Goal: Browse casually: Explore the website without a specific task or goal

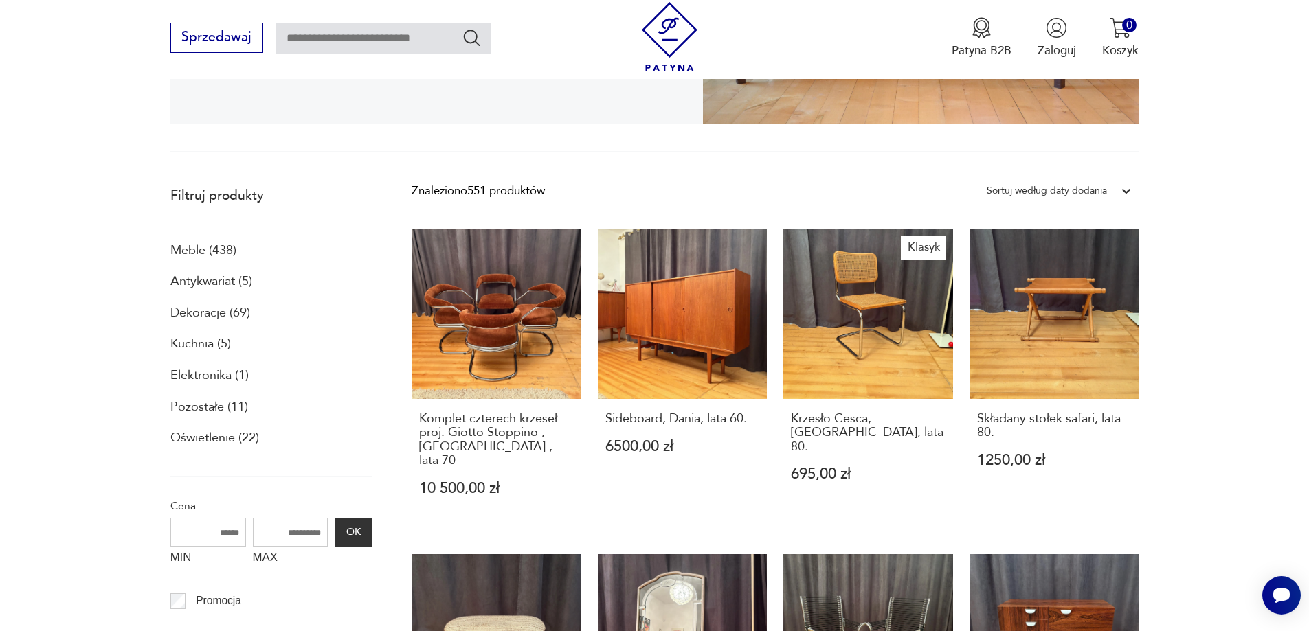
scroll to position [447, 0]
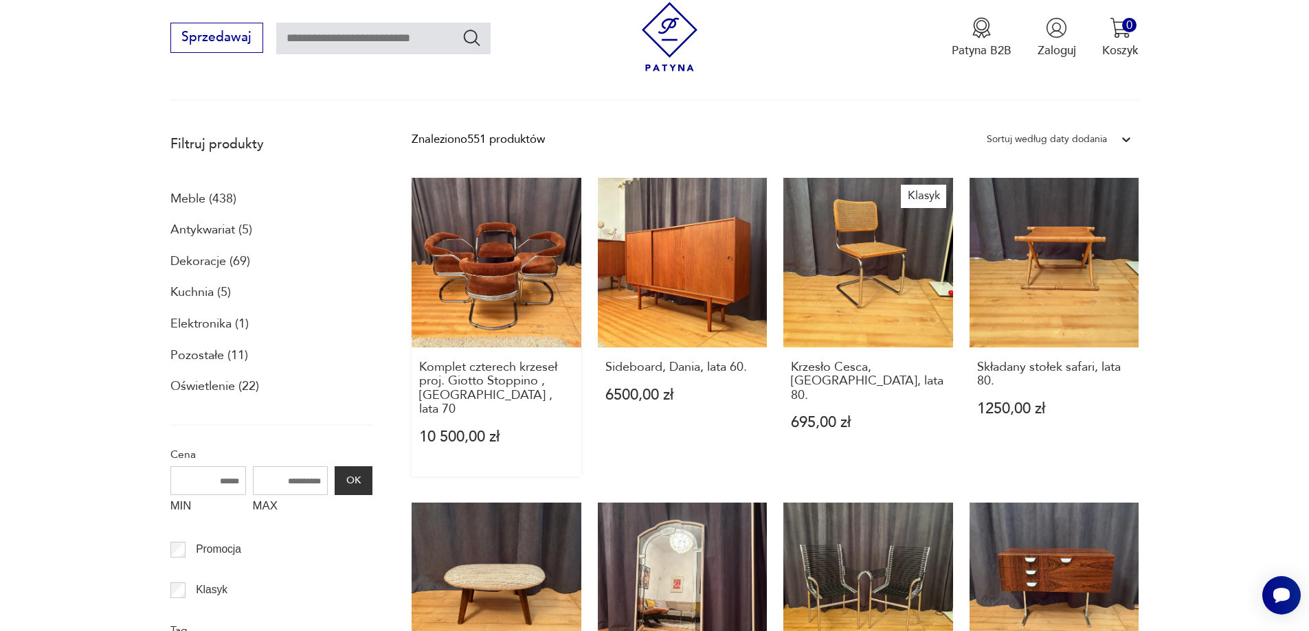
click at [485, 259] on link "Komplet czterech krzeseł proj. Giotto Stoppino , Włochy , lata 70 10 500,00 zł" at bounding box center [497, 327] width 170 height 298
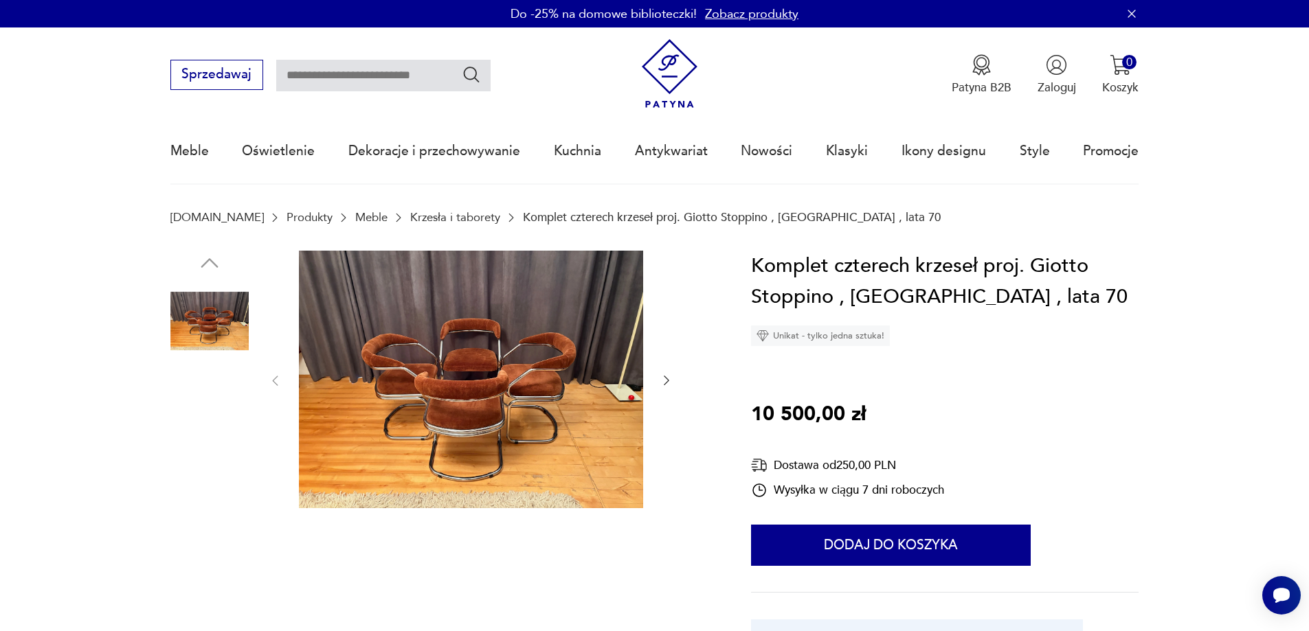
click at [486, 372] on img at bounding box center [471, 380] width 344 height 258
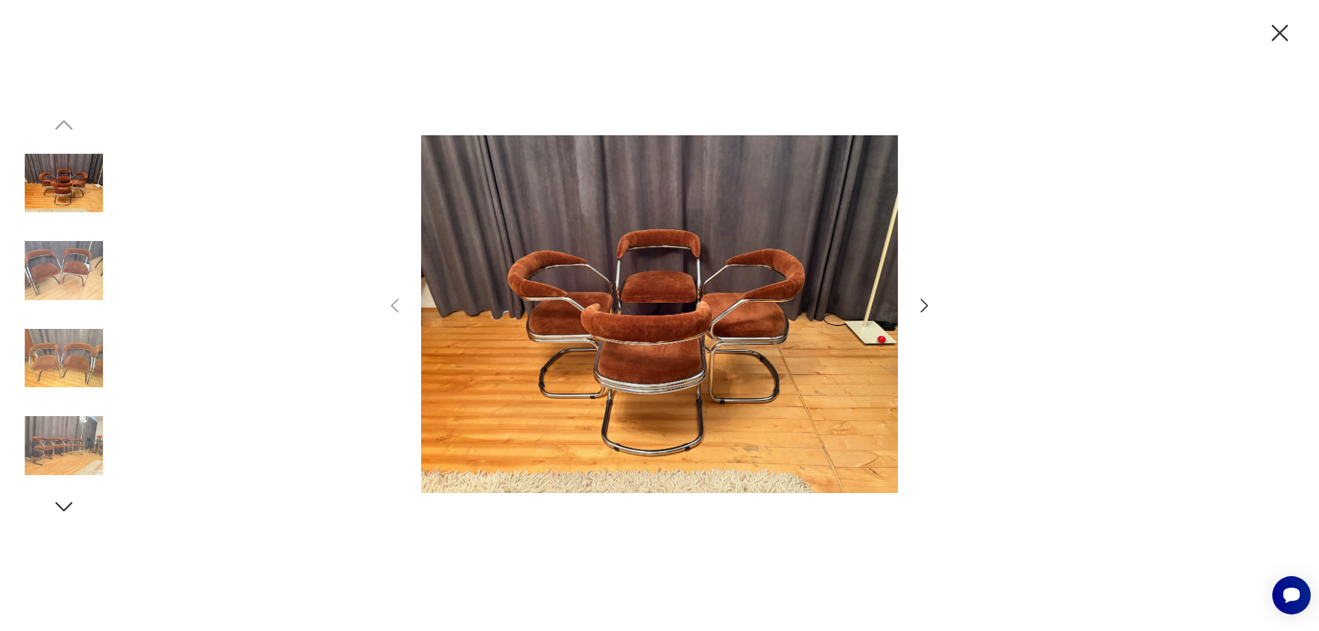
click at [927, 305] on icon "button" at bounding box center [925, 306] width 8 height 14
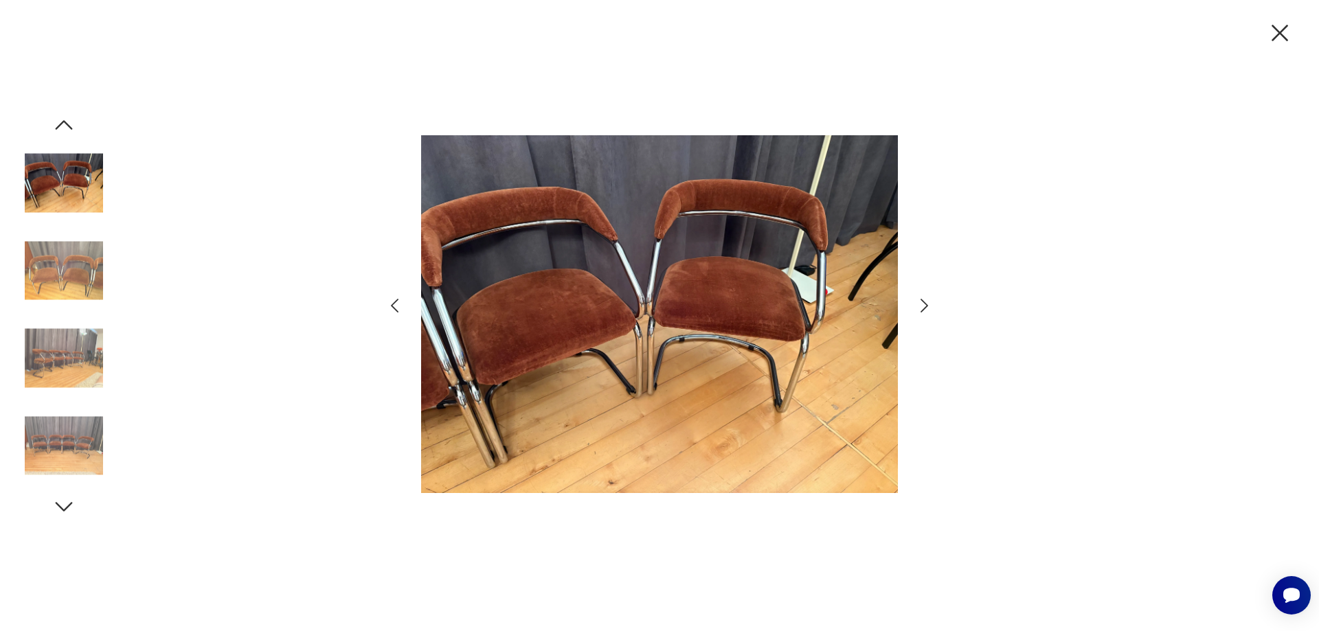
click at [927, 306] on icon "button" at bounding box center [925, 306] width 8 height 14
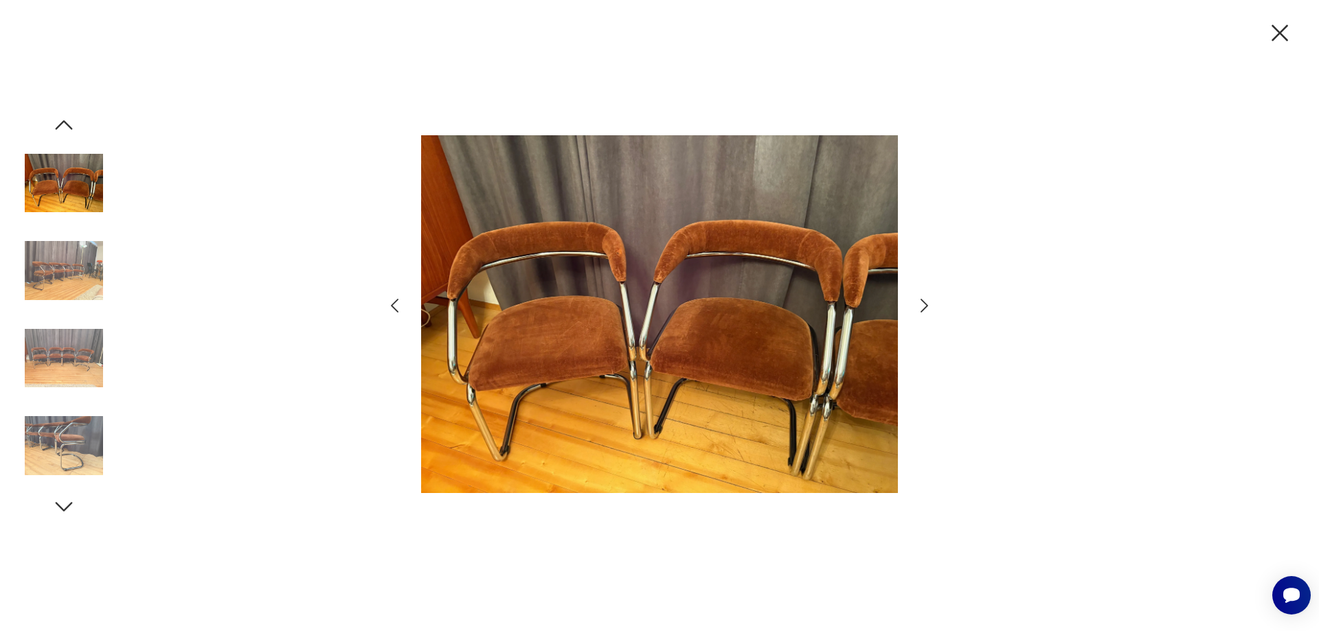
click at [927, 306] on icon "button" at bounding box center [925, 306] width 8 height 14
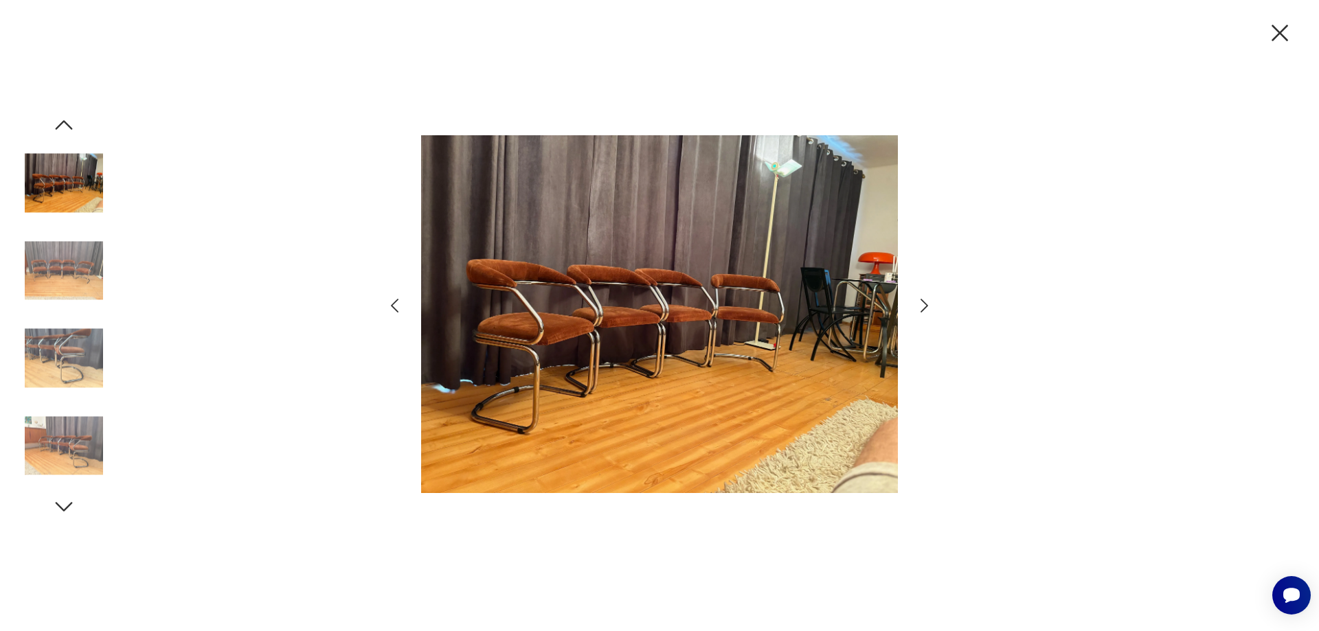
click at [927, 306] on icon "button" at bounding box center [925, 306] width 8 height 14
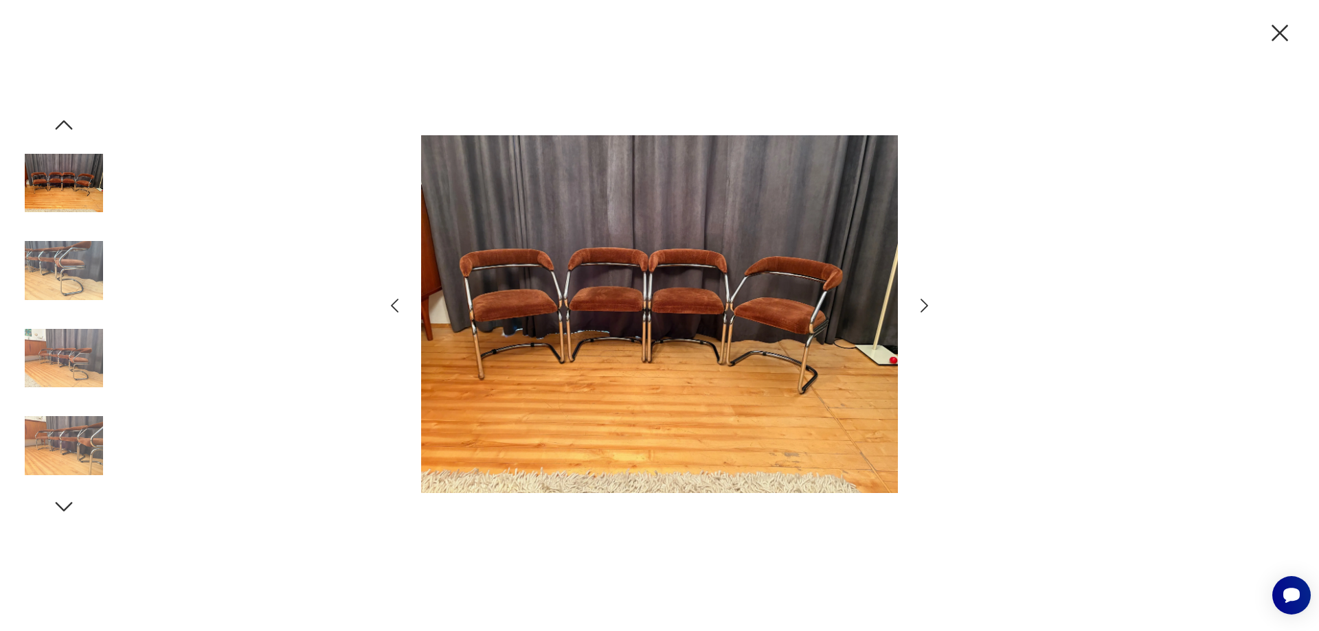
click at [927, 306] on icon "button" at bounding box center [925, 306] width 8 height 14
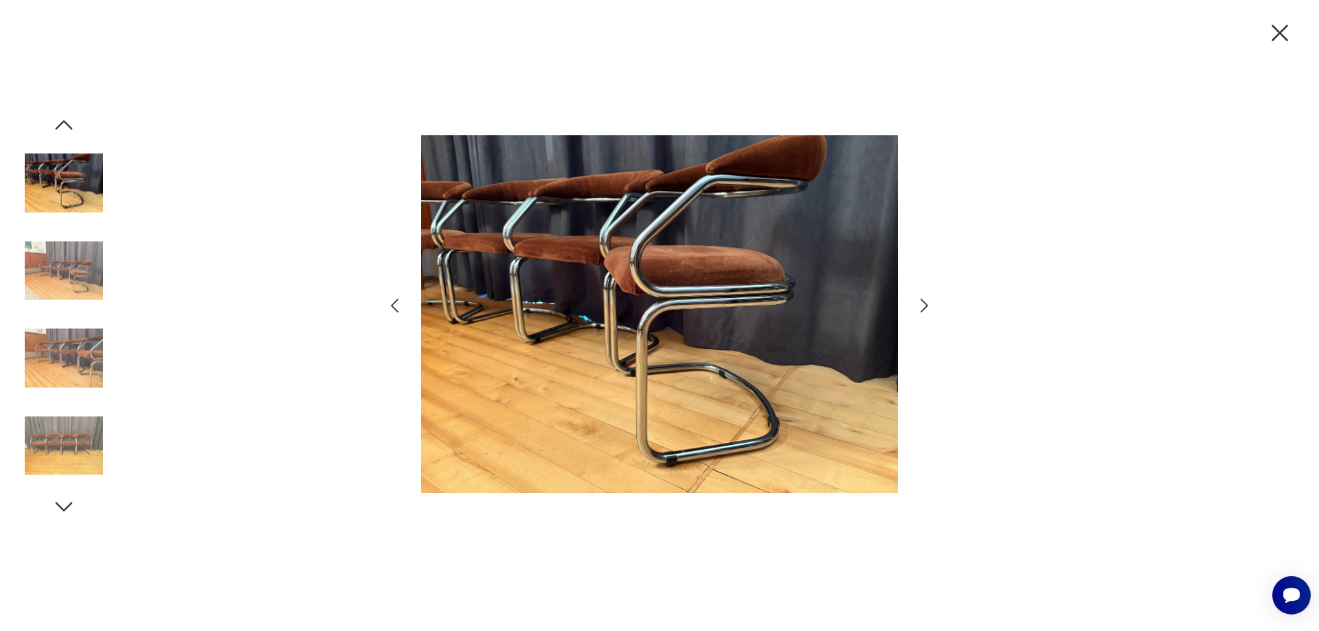
click at [927, 306] on icon "button" at bounding box center [925, 306] width 8 height 14
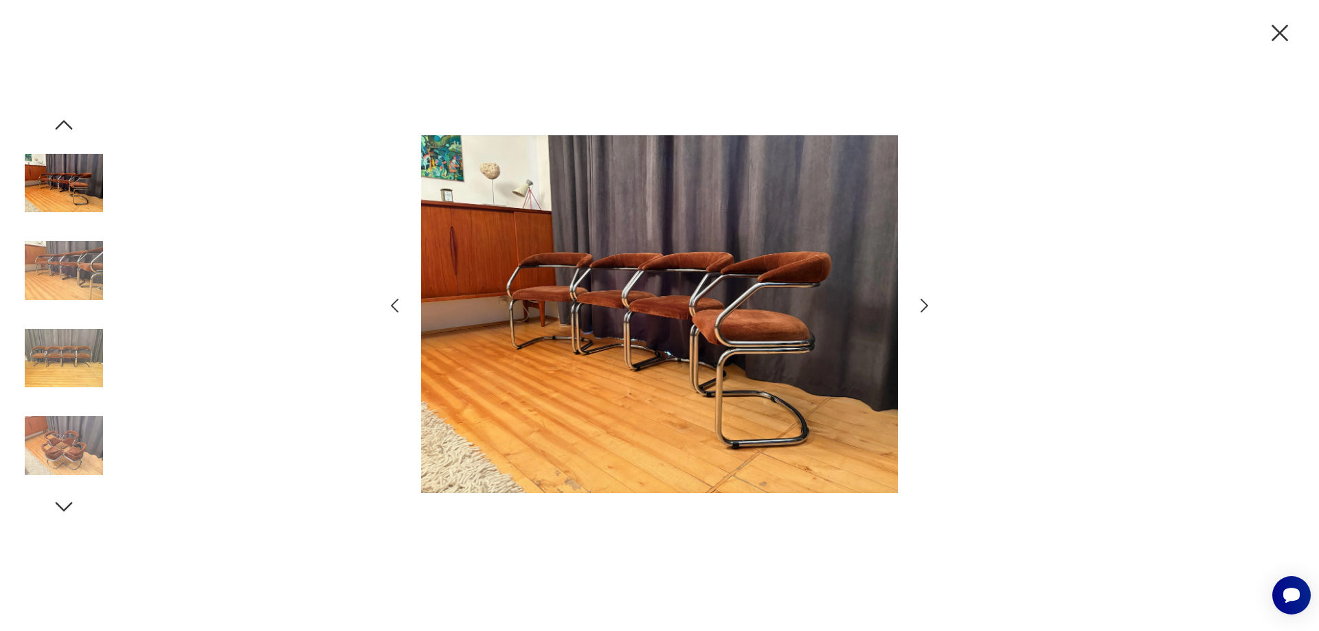
click at [927, 306] on icon "button" at bounding box center [925, 306] width 8 height 14
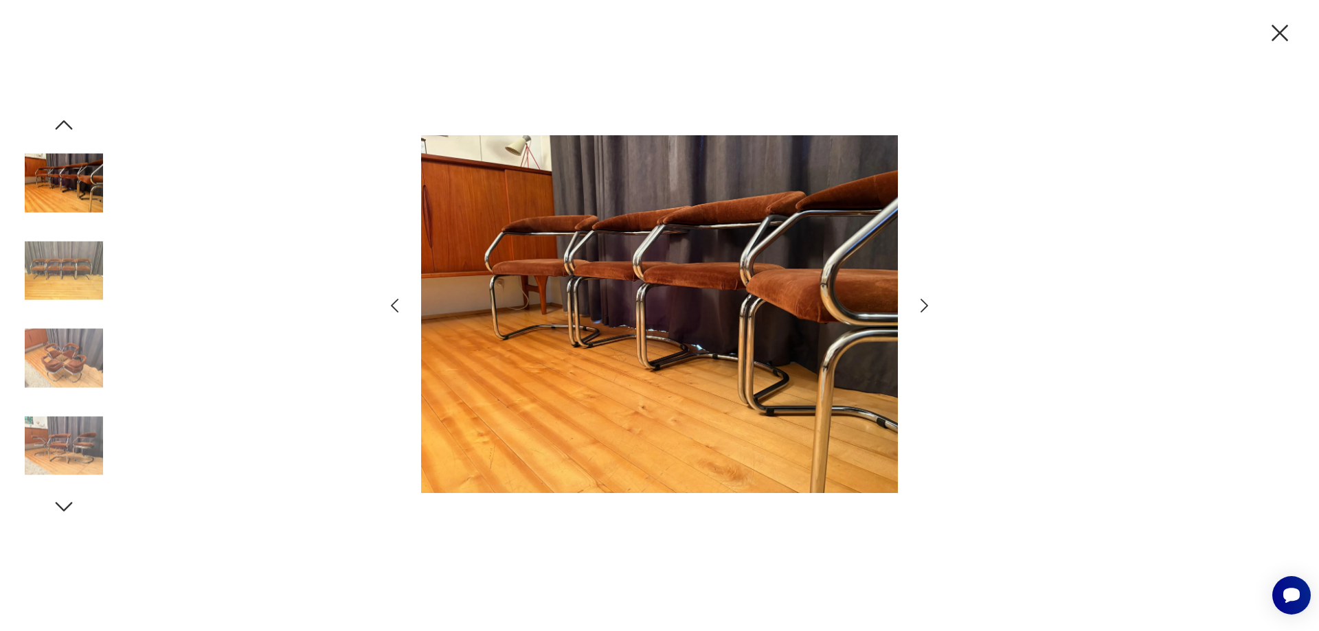
click at [926, 306] on icon "button" at bounding box center [925, 306] width 8 height 14
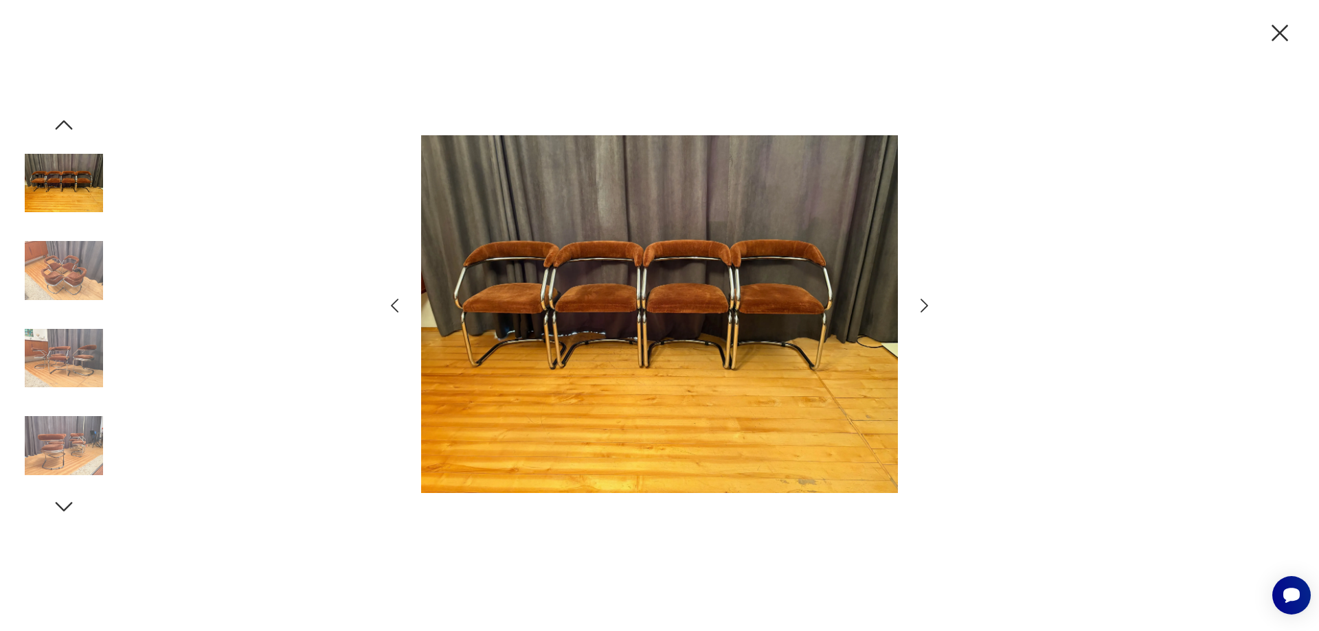
click at [926, 306] on icon "button" at bounding box center [925, 306] width 8 height 14
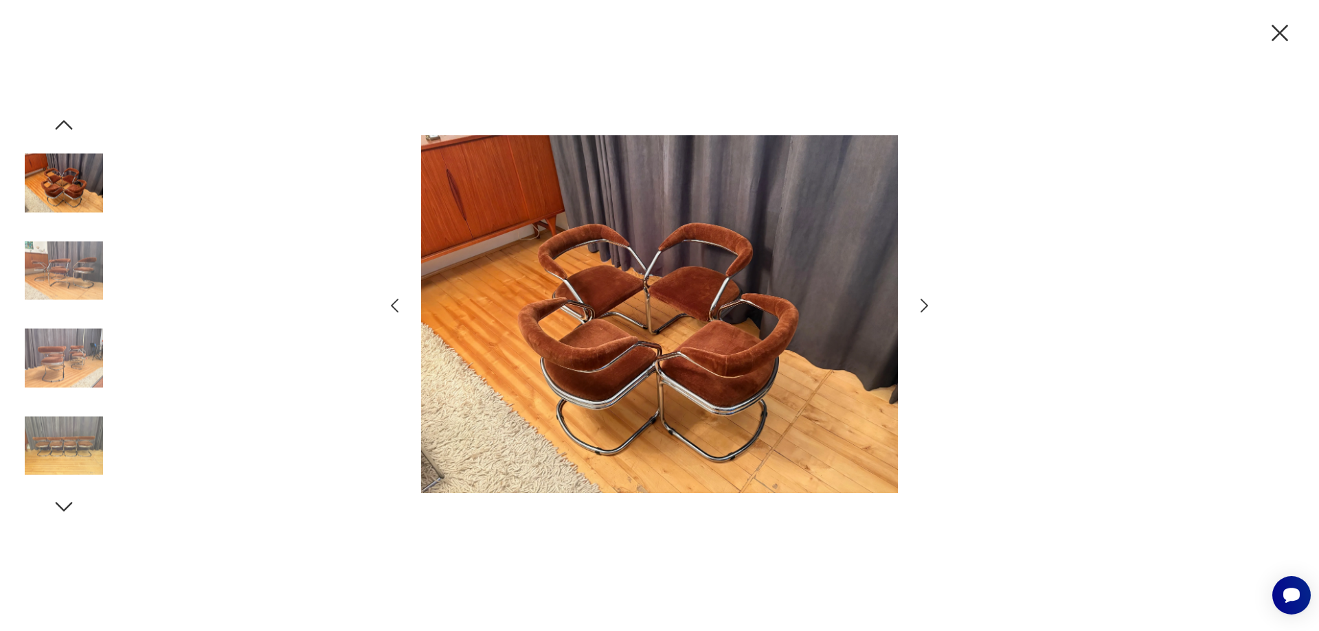
click at [926, 306] on icon "button" at bounding box center [925, 306] width 8 height 14
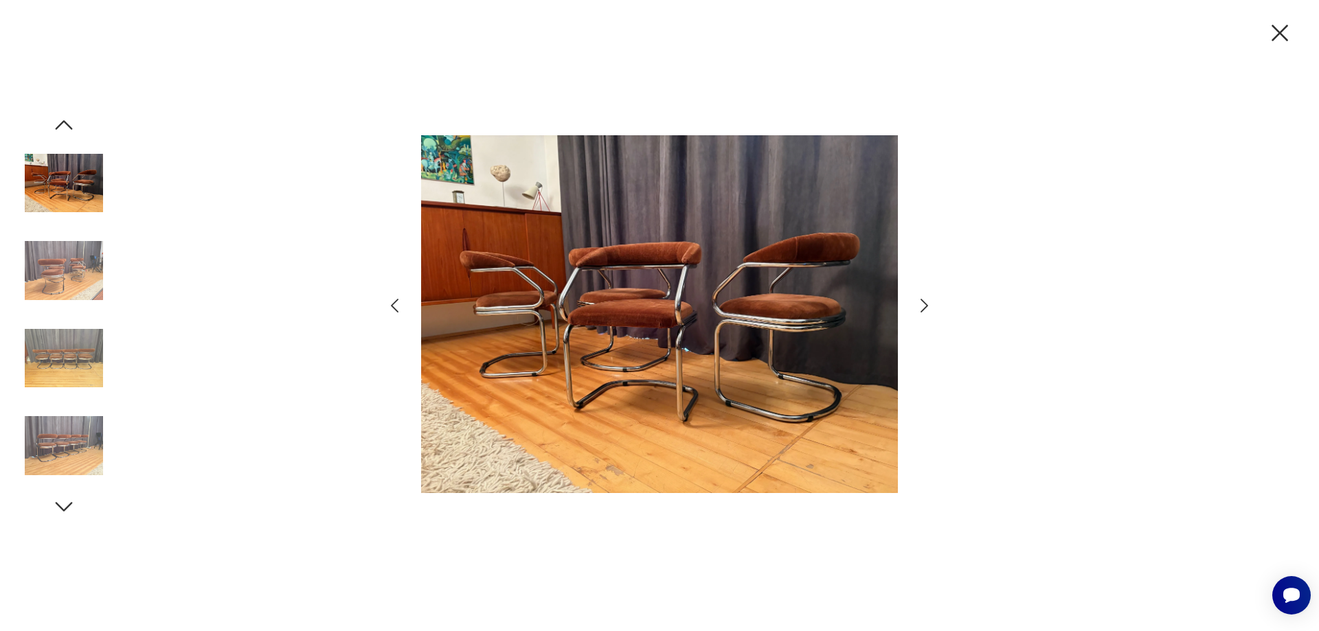
click at [926, 306] on icon "button" at bounding box center [925, 306] width 8 height 14
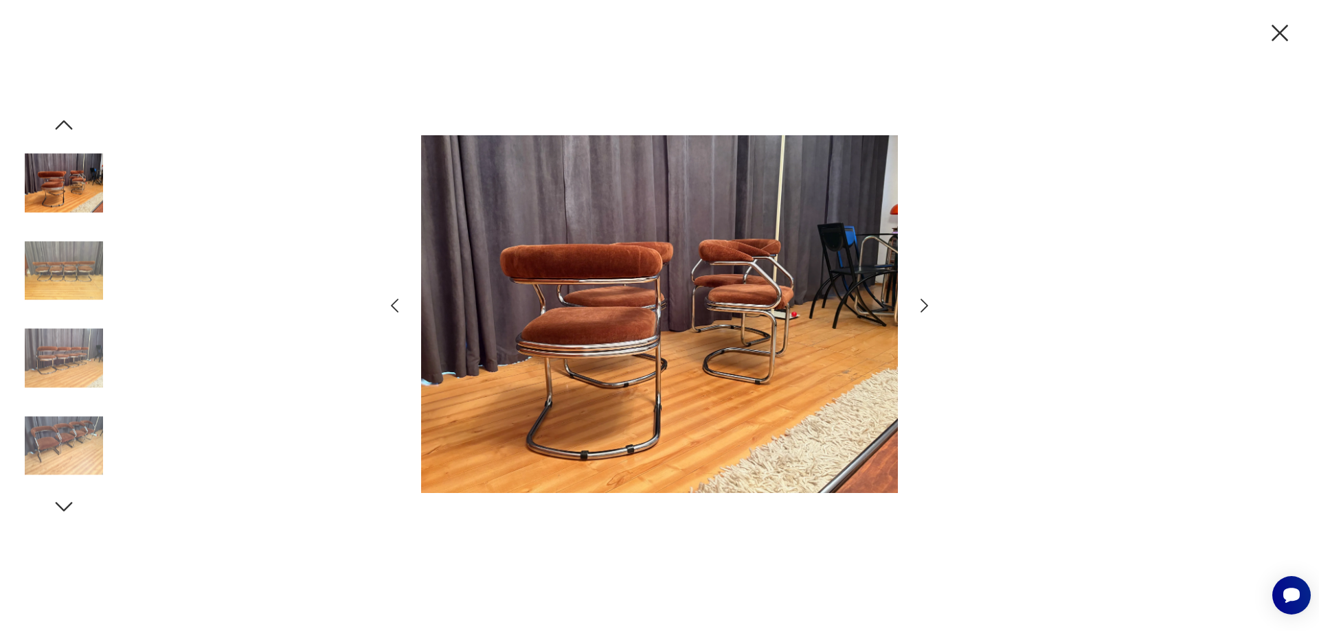
click at [926, 306] on icon "button" at bounding box center [925, 306] width 8 height 14
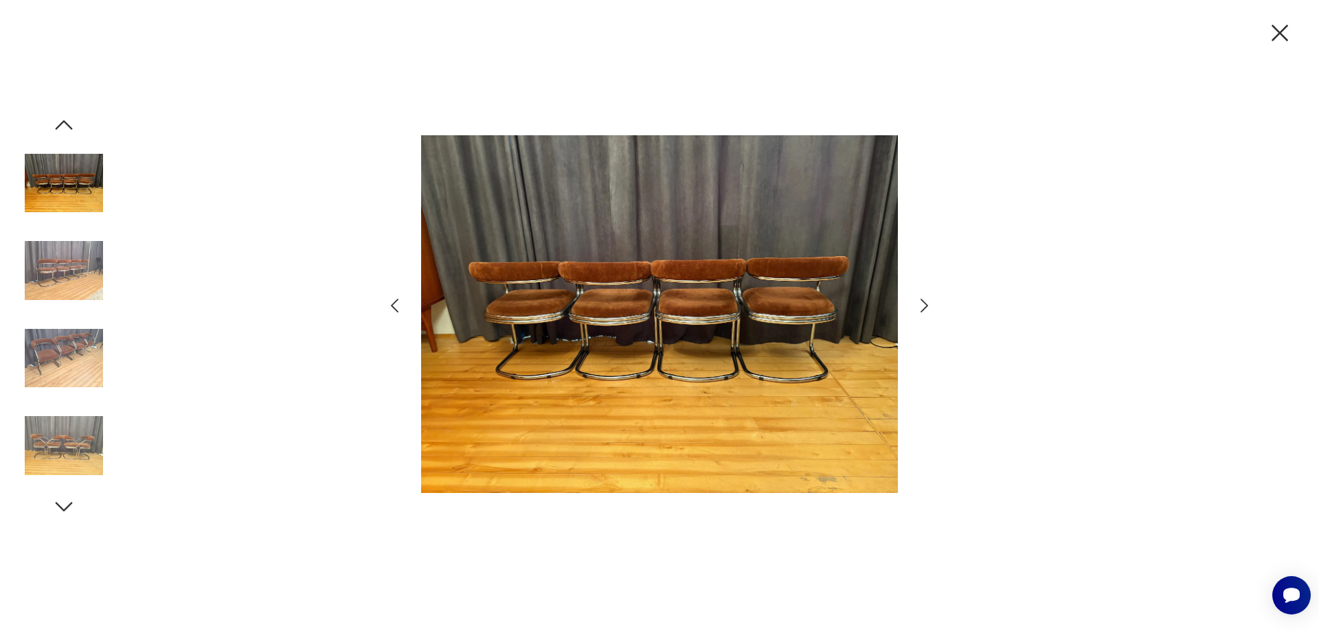
click at [926, 306] on icon "button" at bounding box center [925, 306] width 20 height 20
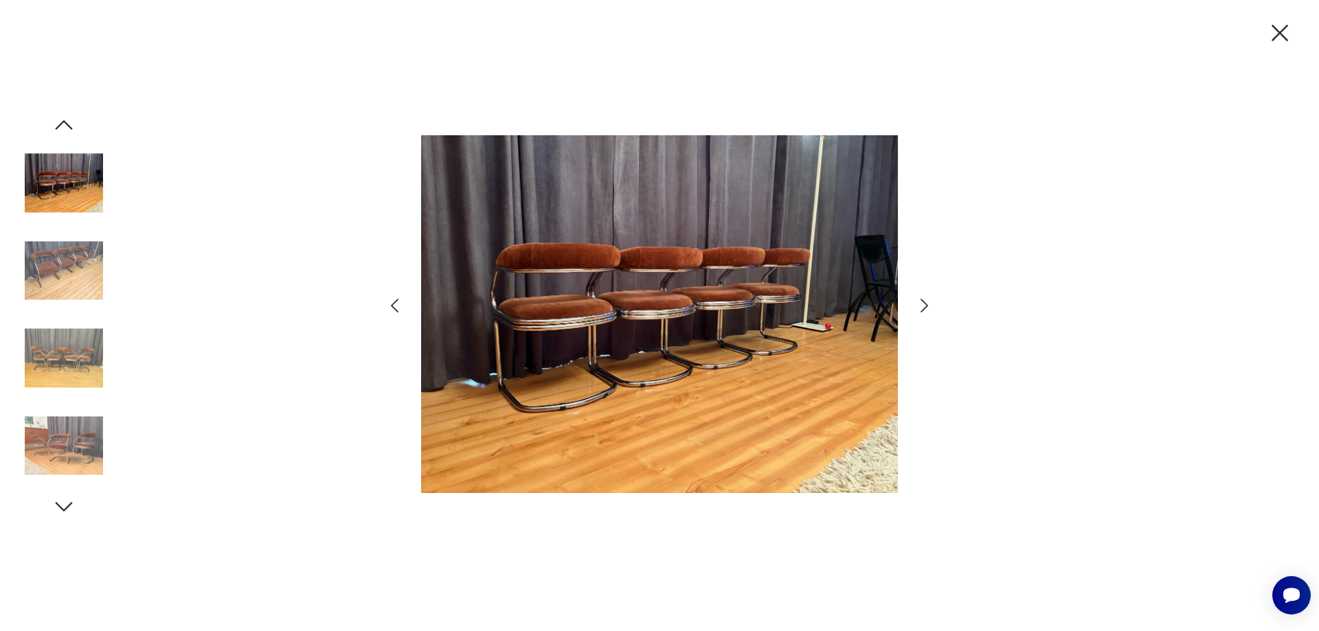
click at [926, 306] on icon "button" at bounding box center [925, 306] width 20 height 20
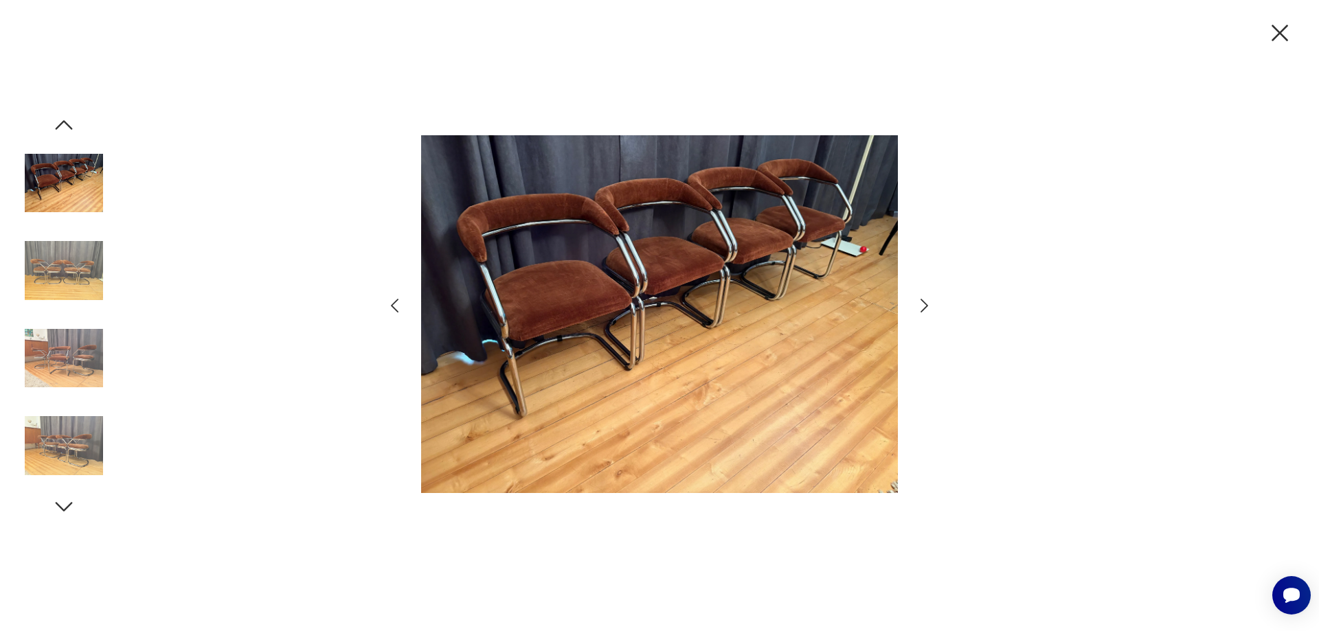
click at [926, 306] on icon "button" at bounding box center [925, 306] width 20 height 20
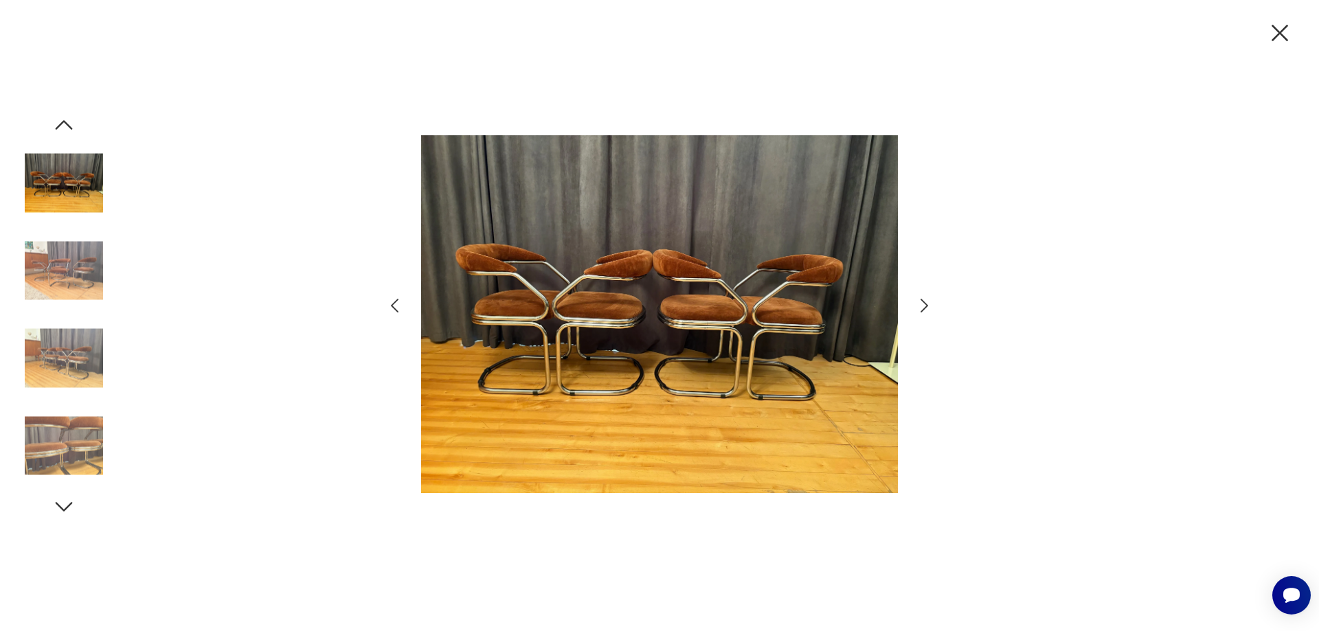
click at [926, 307] on icon "button" at bounding box center [925, 306] width 20 height 20
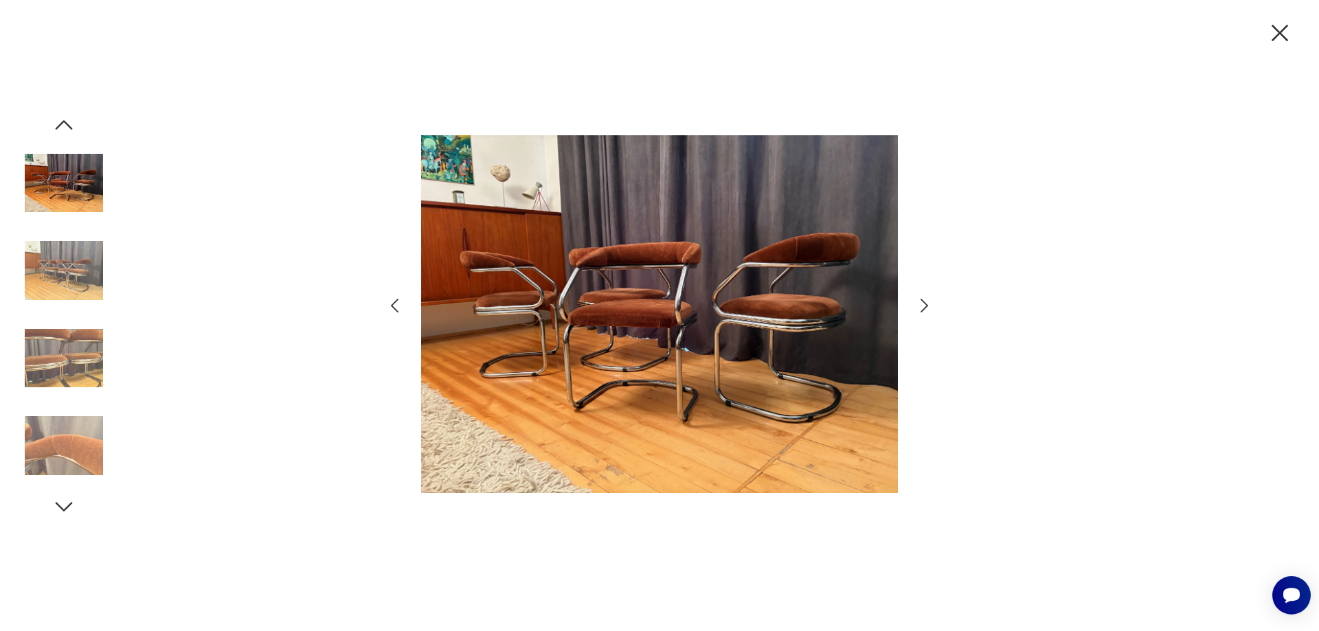
click at [926, 307] on icon "button" at bounding box center [925, 306] width 8 height 14
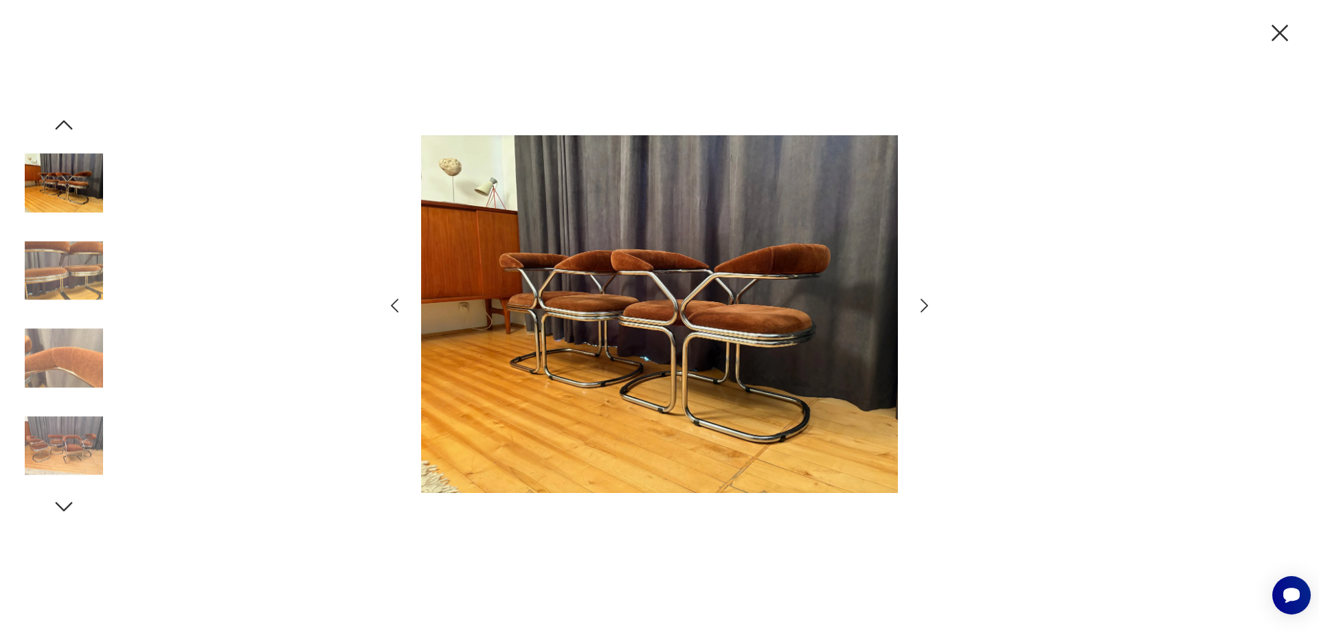
click at [925, 308] on icon "button" at bounding box center [925, 306] width 8 height 14
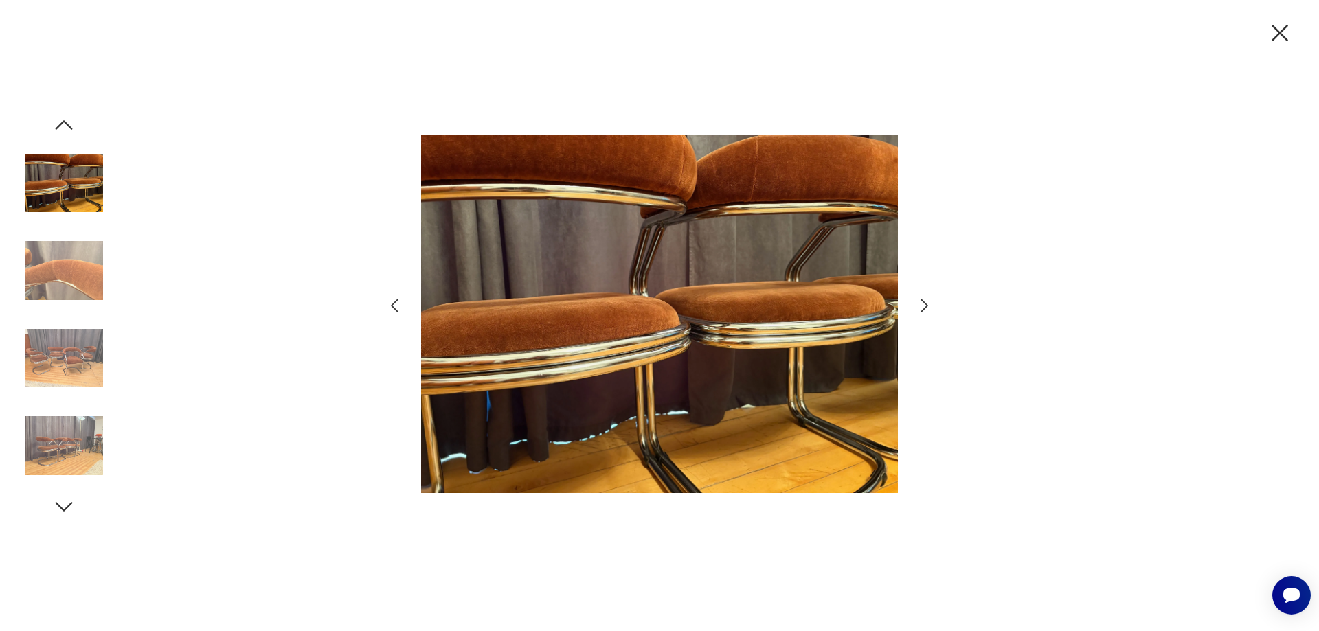
click at [925, 308] on icon "button" at bounding box center [925, 306] width 8 height 14
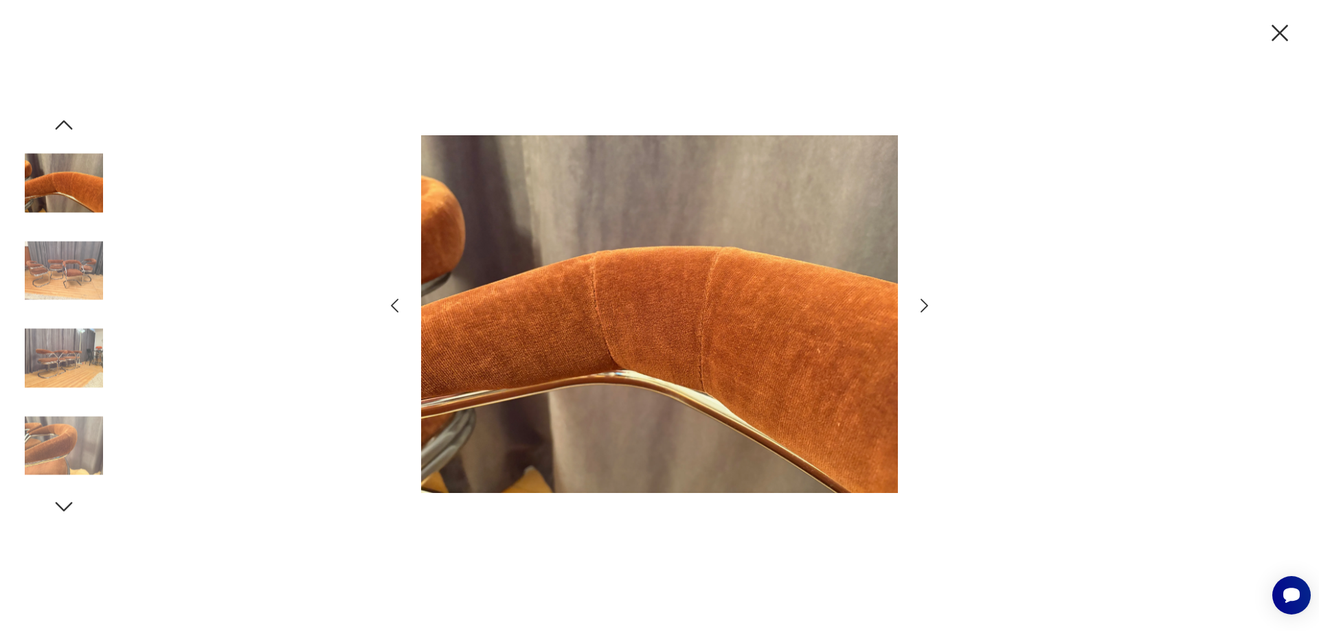
click at [925, 308] on icon "button" at bounding box center [925, 306] width 8 height 14
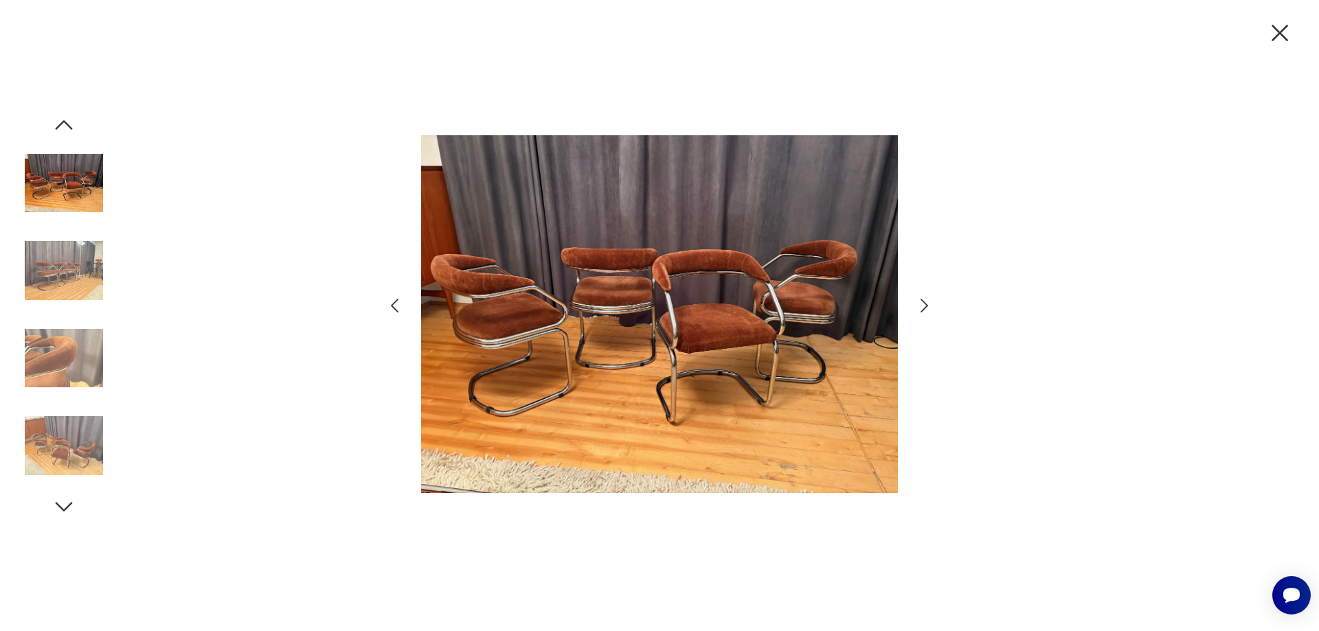
click at [925, 308] on icon "button" at bounding box center [925, 306] width 8 height 14
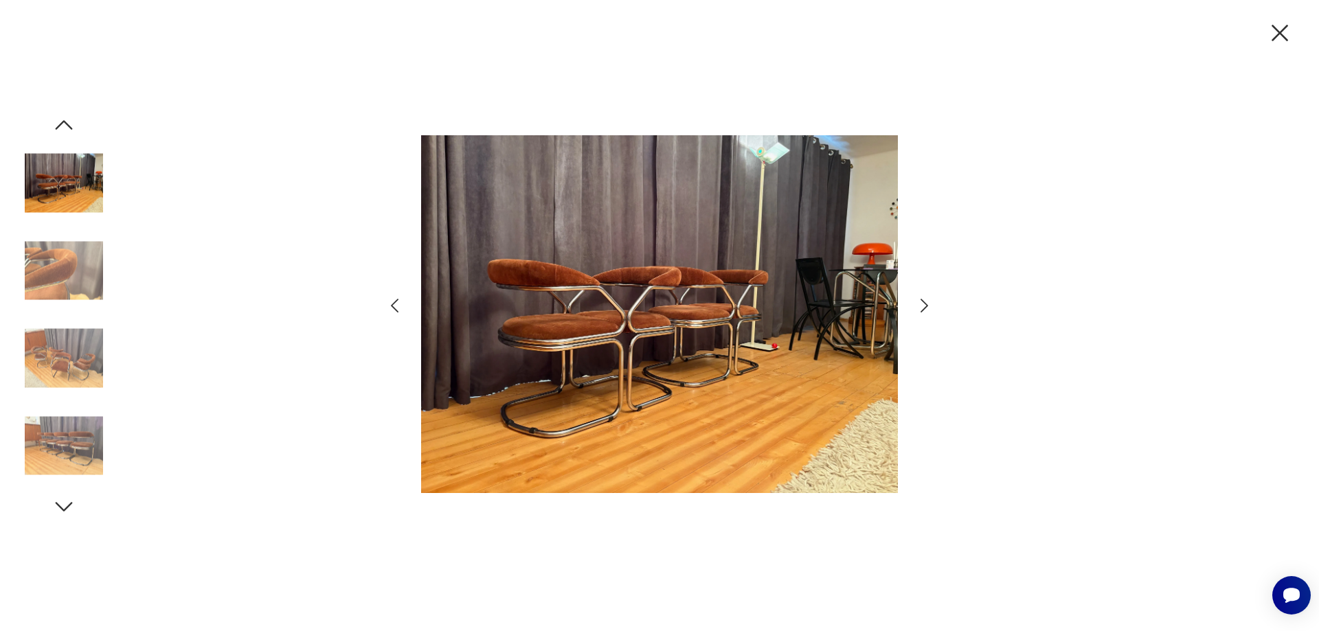
click at [924, 309] on icon "button" at bounding box center [925, 306] width 8 height 14
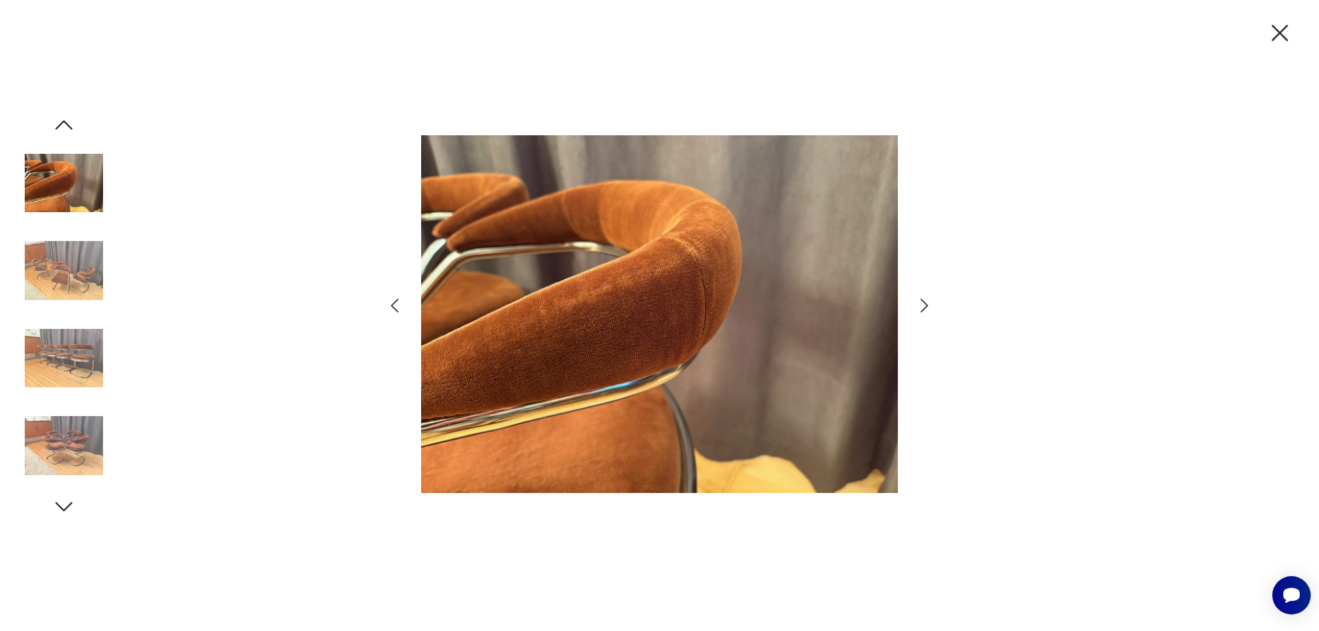
click at [924, 309] on icon "button" at bounding box center [925, 306] width 8 height 14
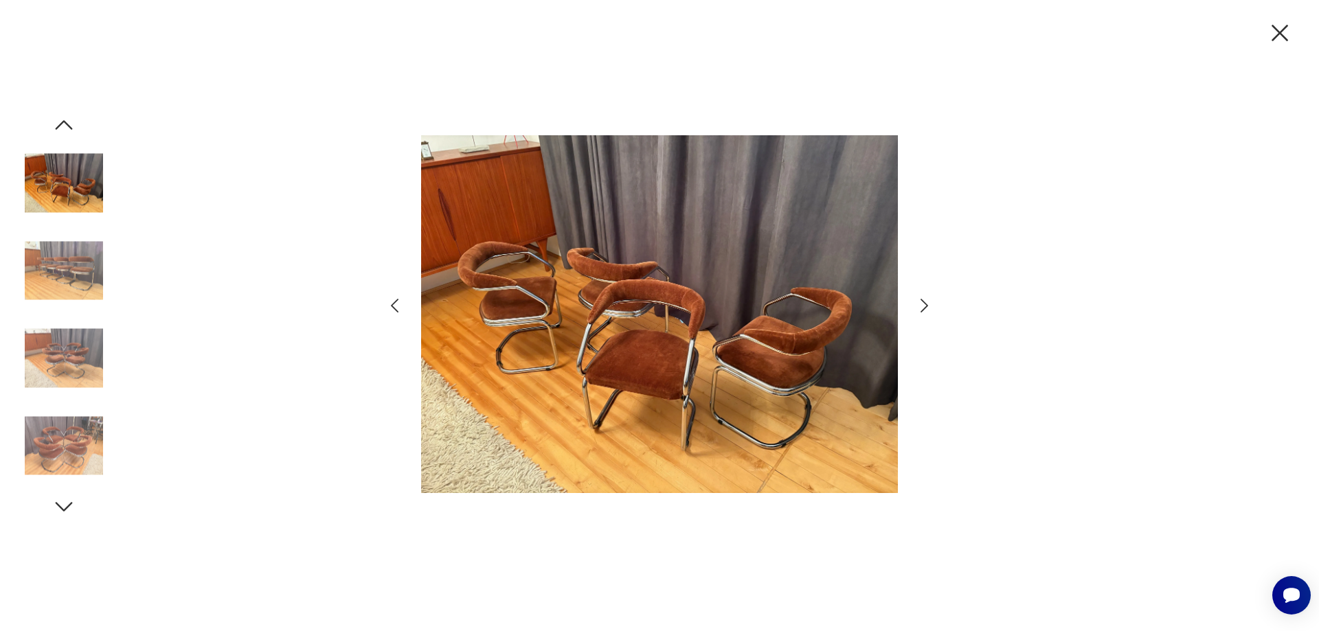
click at [924, 309] on icon "button" at bounding box center [925, 306] width 8 height 14
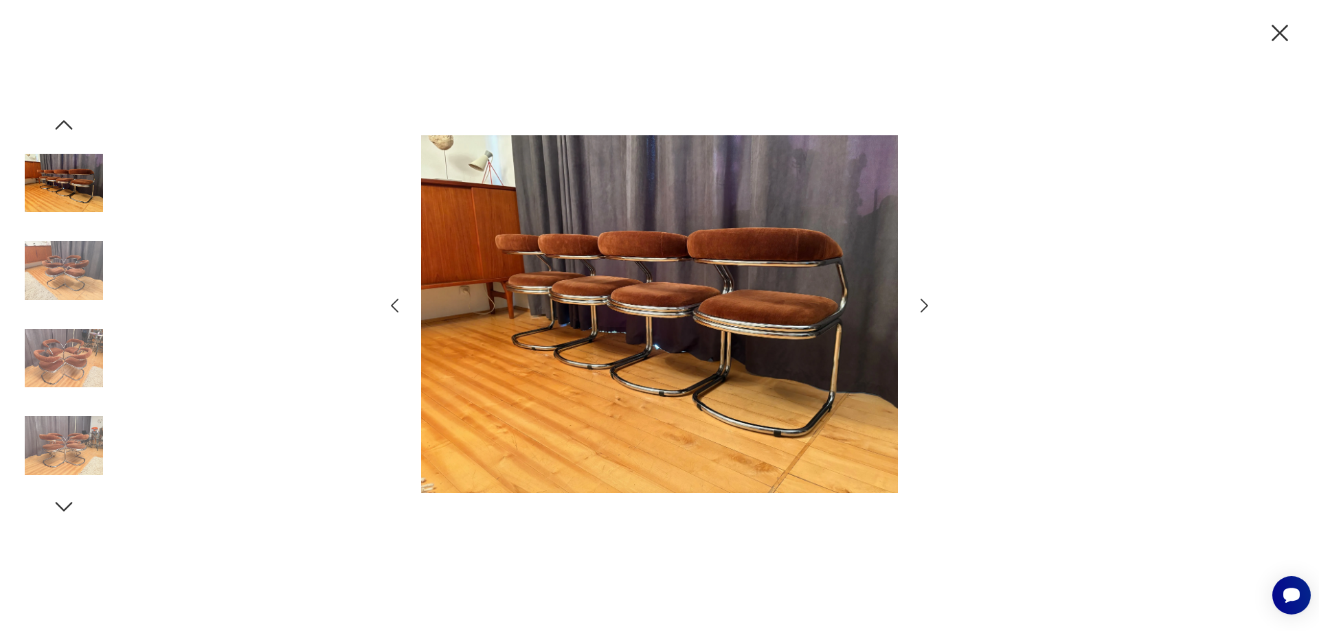
click at [924, 309] on icon "button" at bounding box center [925, 306] width 8 height 14
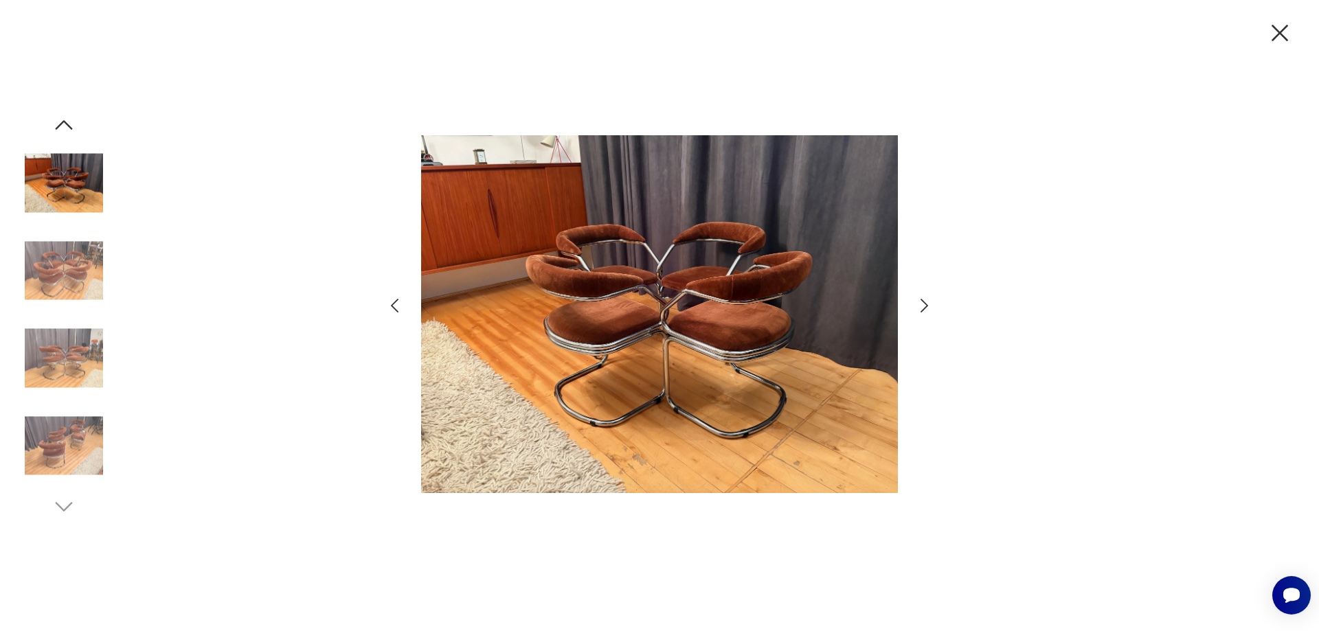
click at [924, 309] on icon "button" at bounding box center [925, 306] width 8 height 14
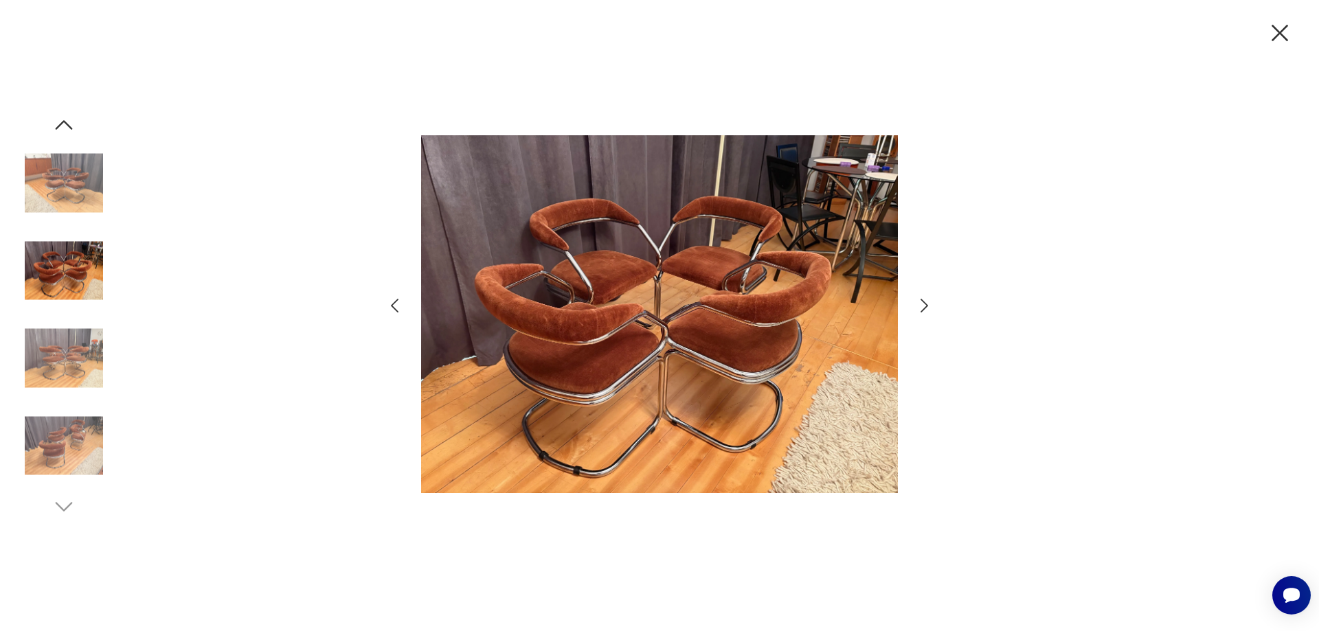
click at [924, 309] on icon "button" at bounding box center [925, 306] width 8 height 14
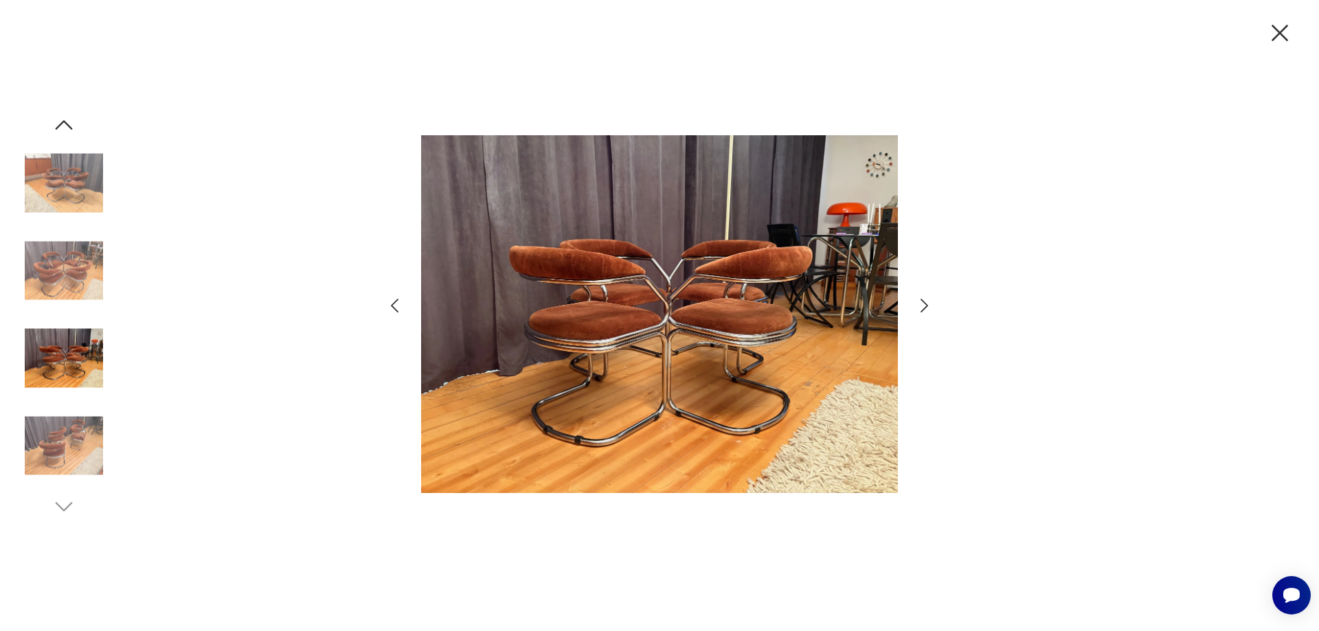
click at [923, 309] on icon "button" at bounding box center [925, 306] width 20 height 20
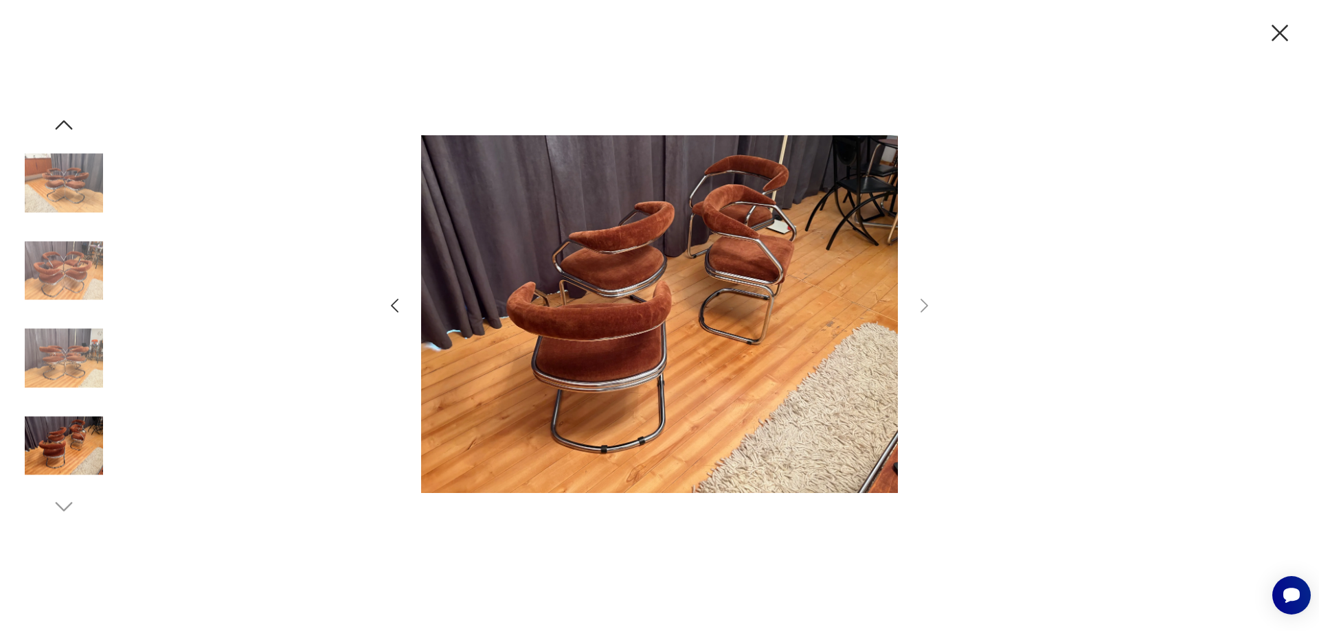
click at [1281, 31] on icon "button" at bounding box center [1280, 33] width 29 height 29
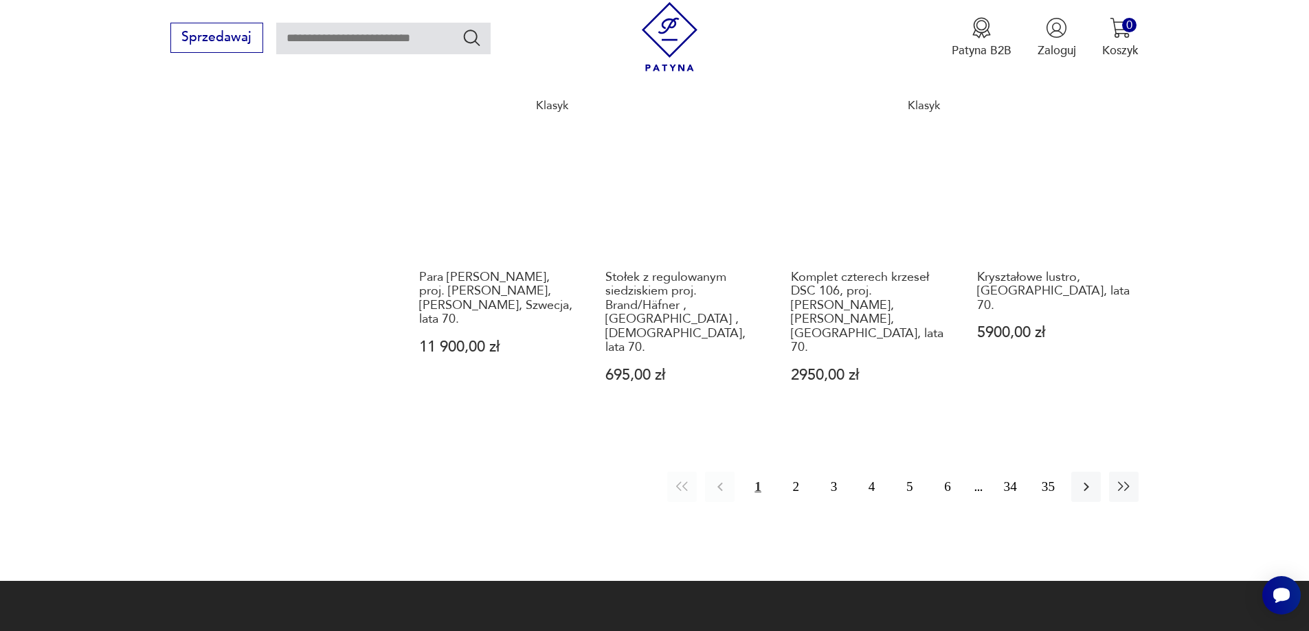
scroll to position [1617, 0]
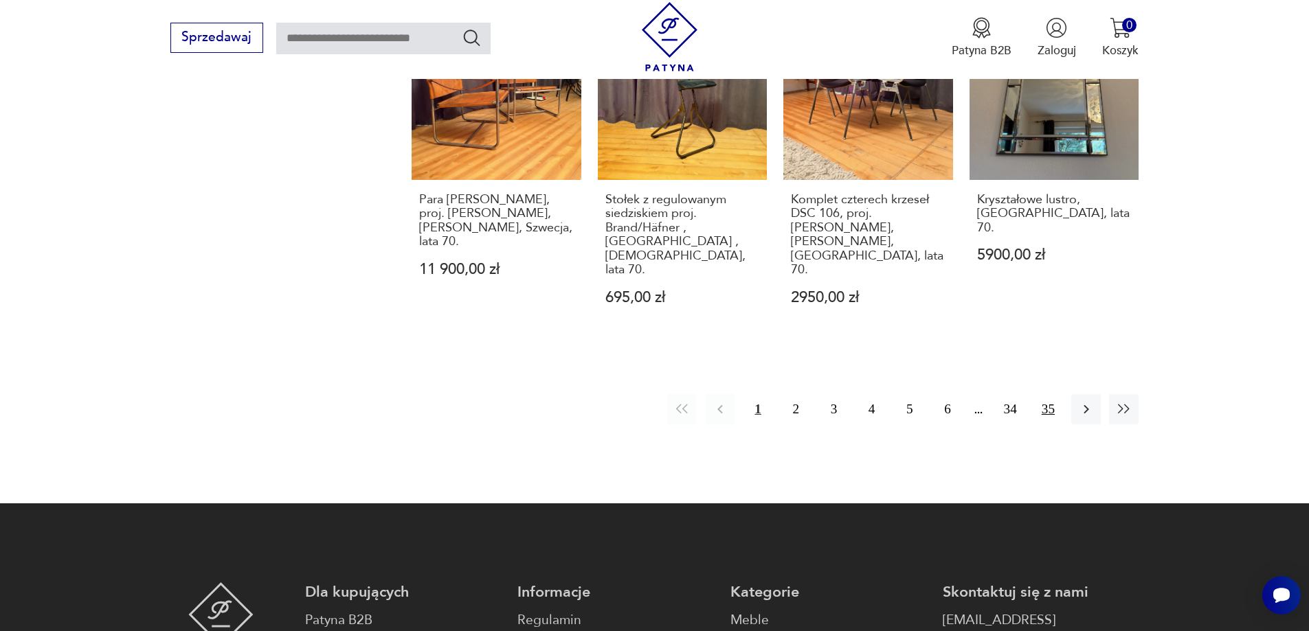
click at [1049, 394] on button "35" at bounding box center [1048, 409] width 30 height 30
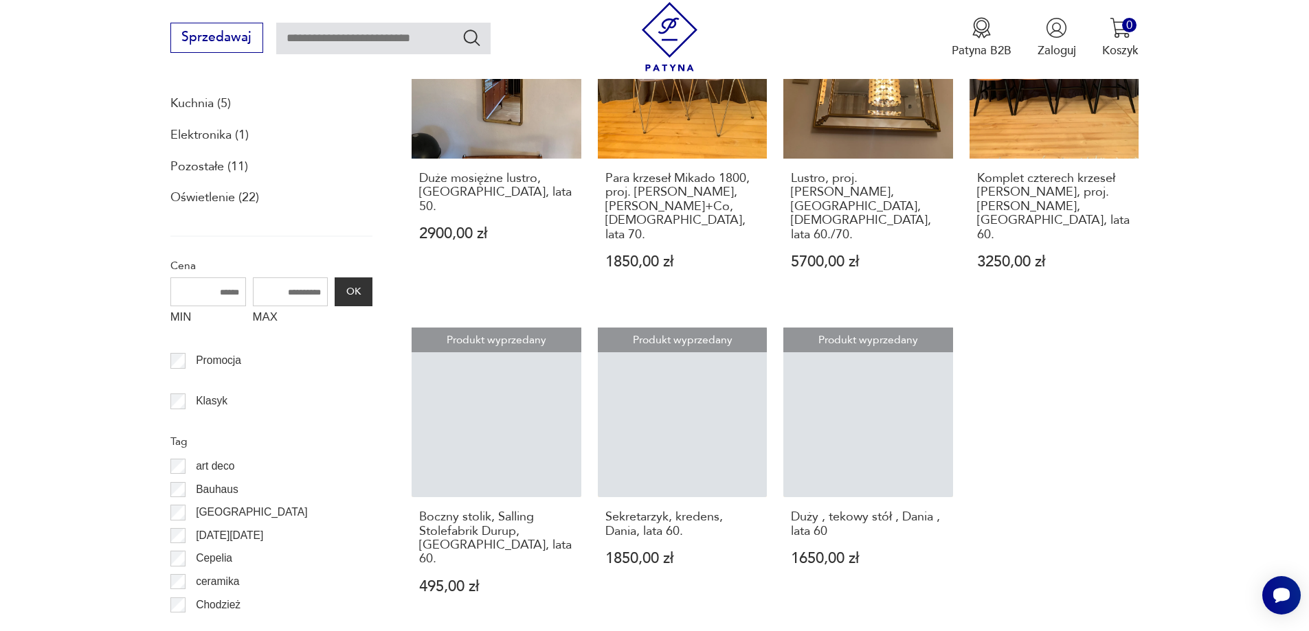
scroll to position [662, 0]
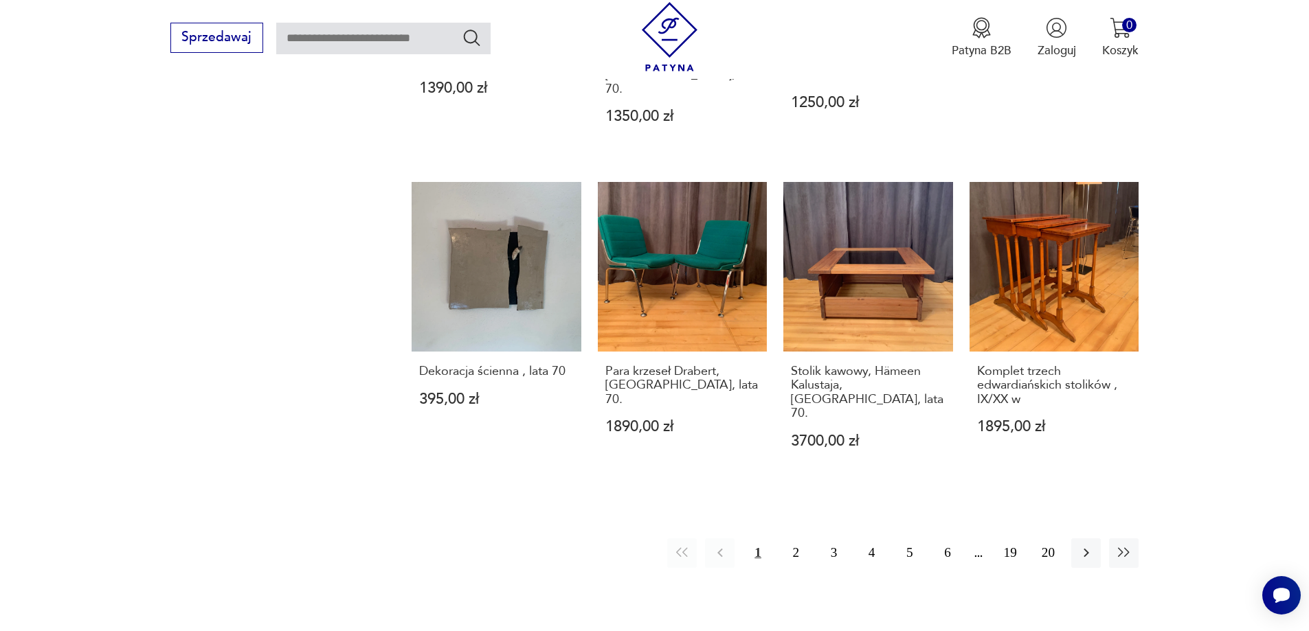
scroll to position [1505, 0]
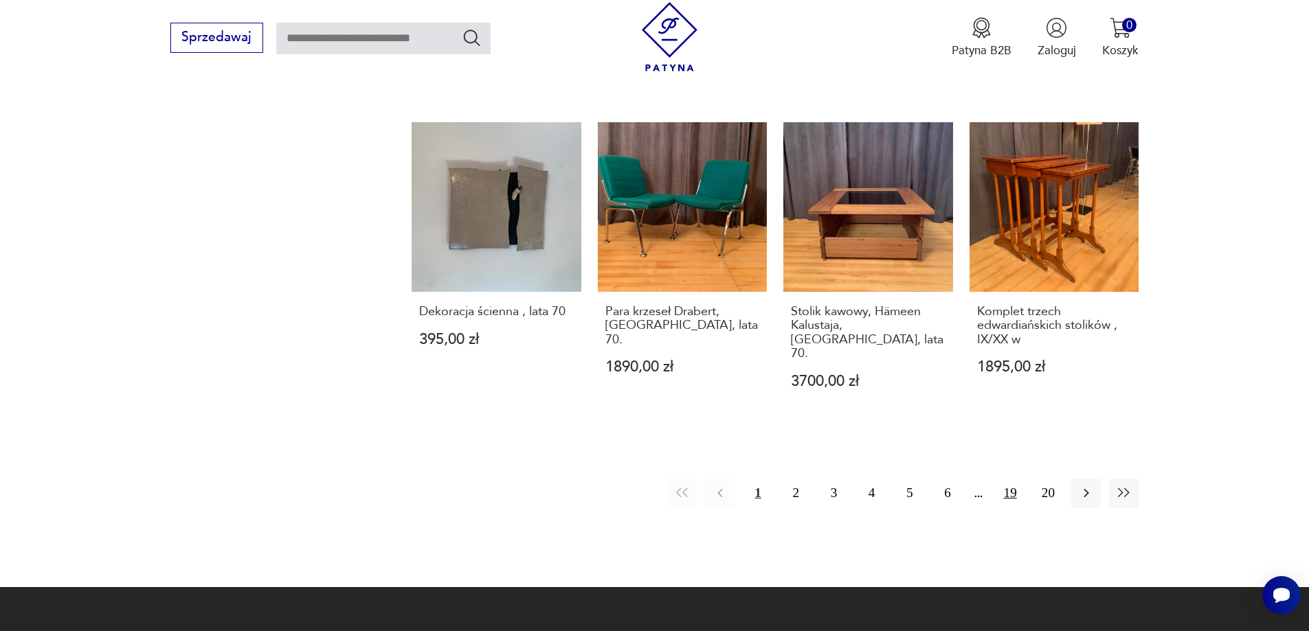
click at [1013, 479] on button "19" at bounding box center [1011, 494] width 30 height 30
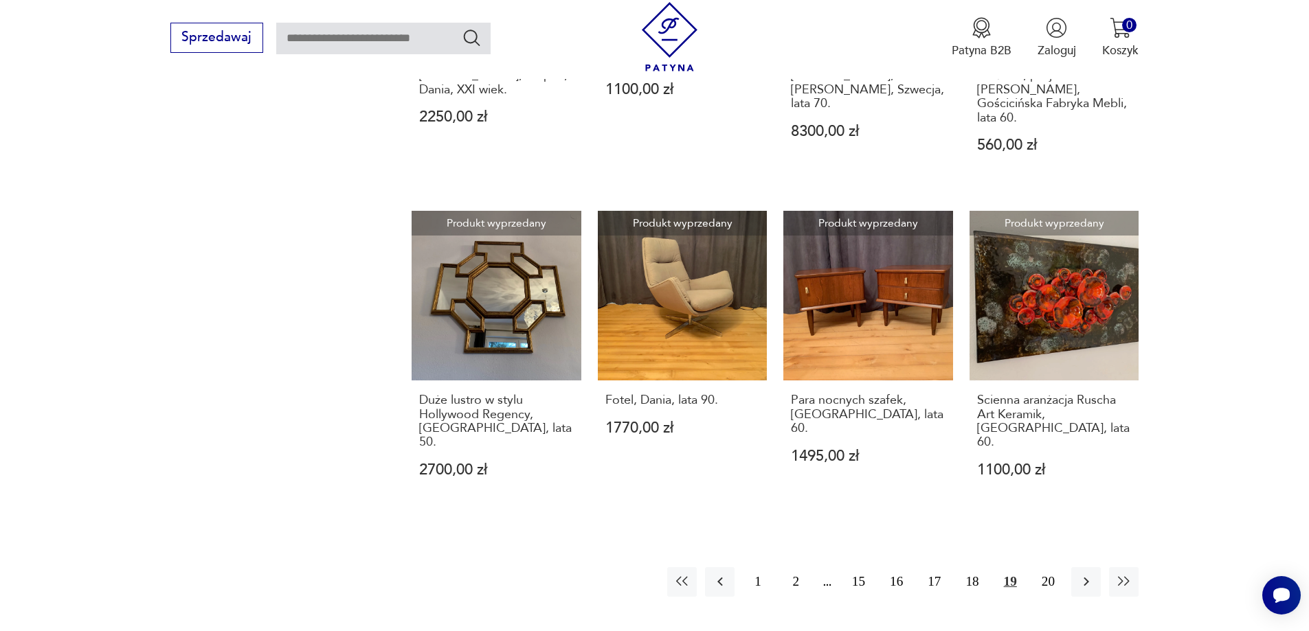
scroll to position [1457, 0]
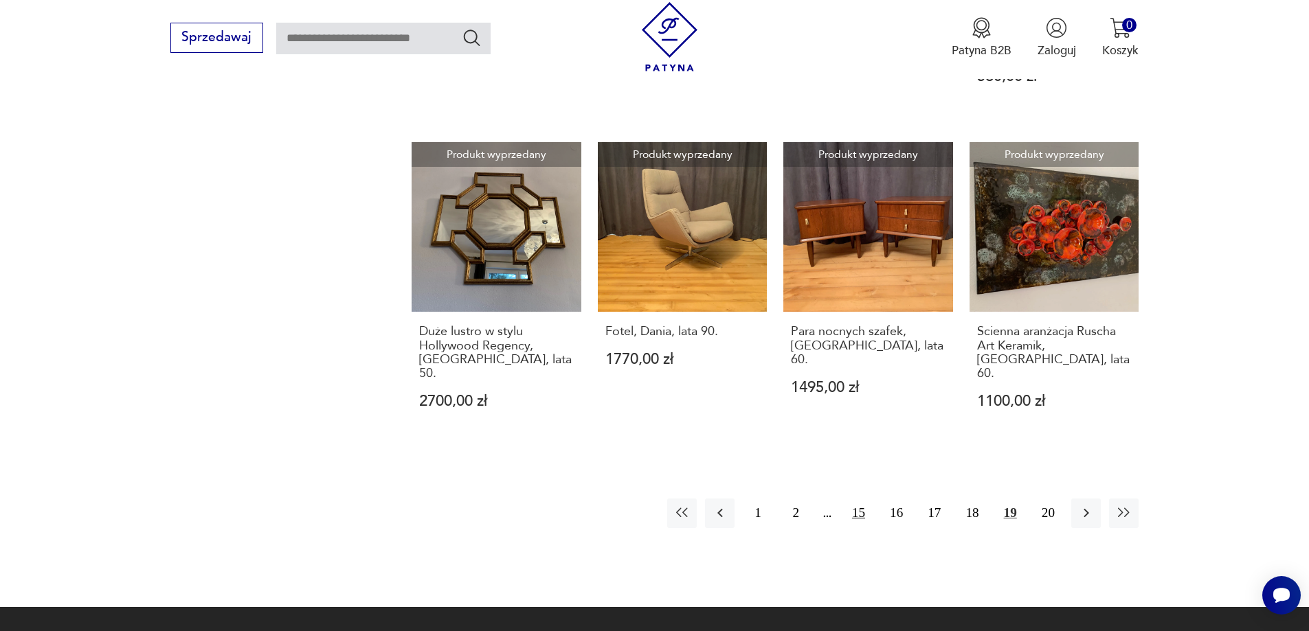
click at [859, 499] on button "15" at bounding box center [859, 514] width 30 height 30
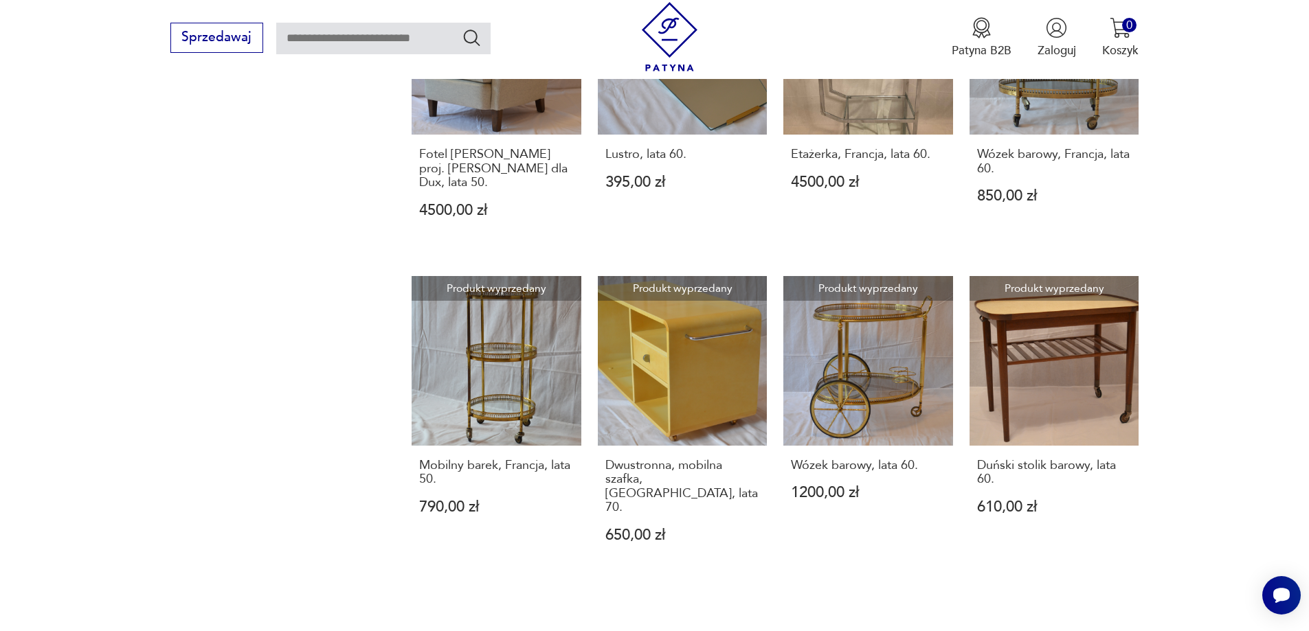
scroll to position [1343, 0]
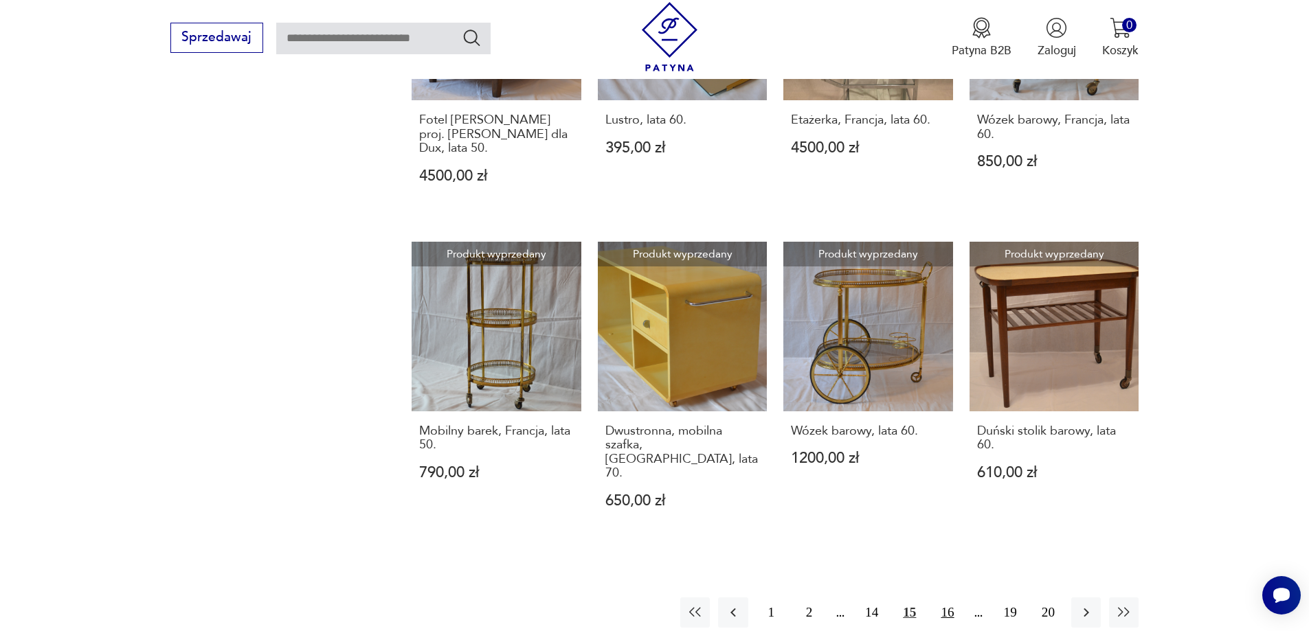
click at [950, 598] on button "16" at bounding box center [947, 613] width 30 height 30
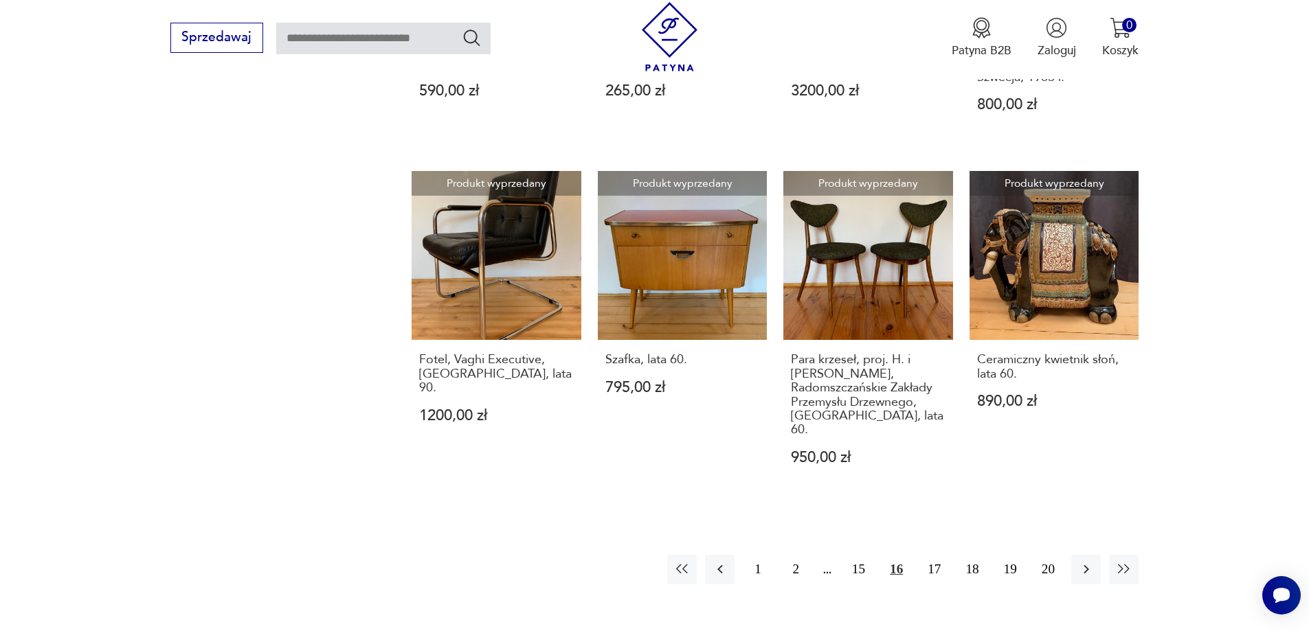
scroll to position [1443, 0]
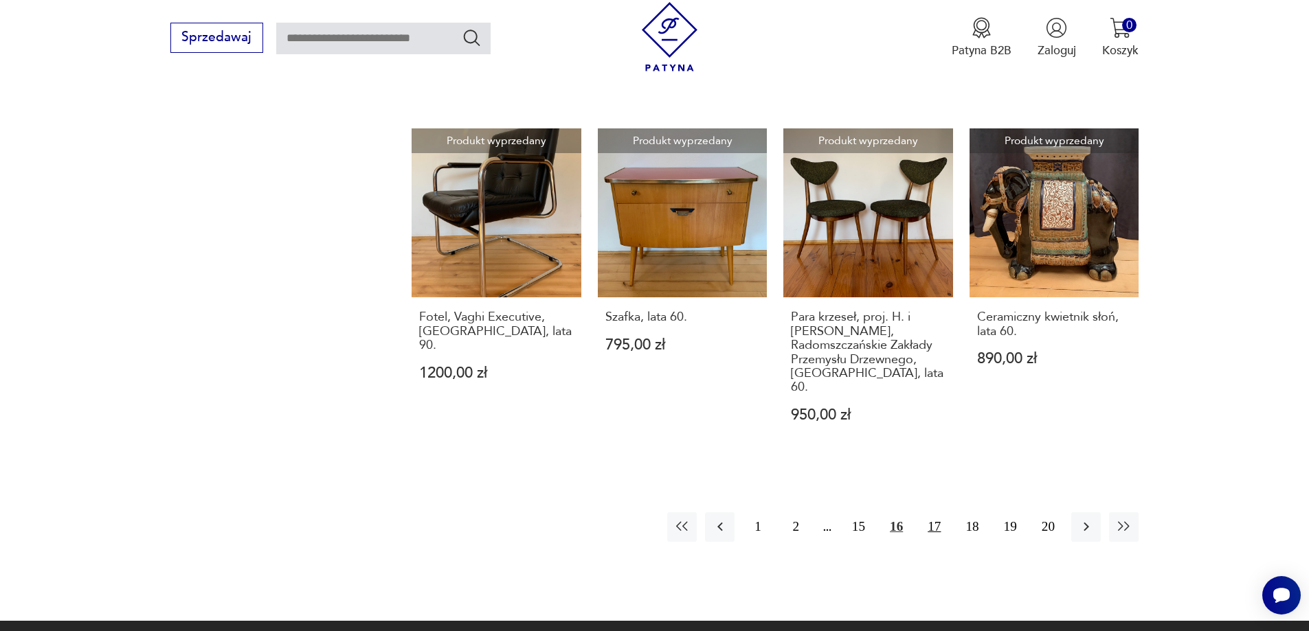
click at [934, 513] on button "17" at bounding box center [934, 528] width 30 height 30
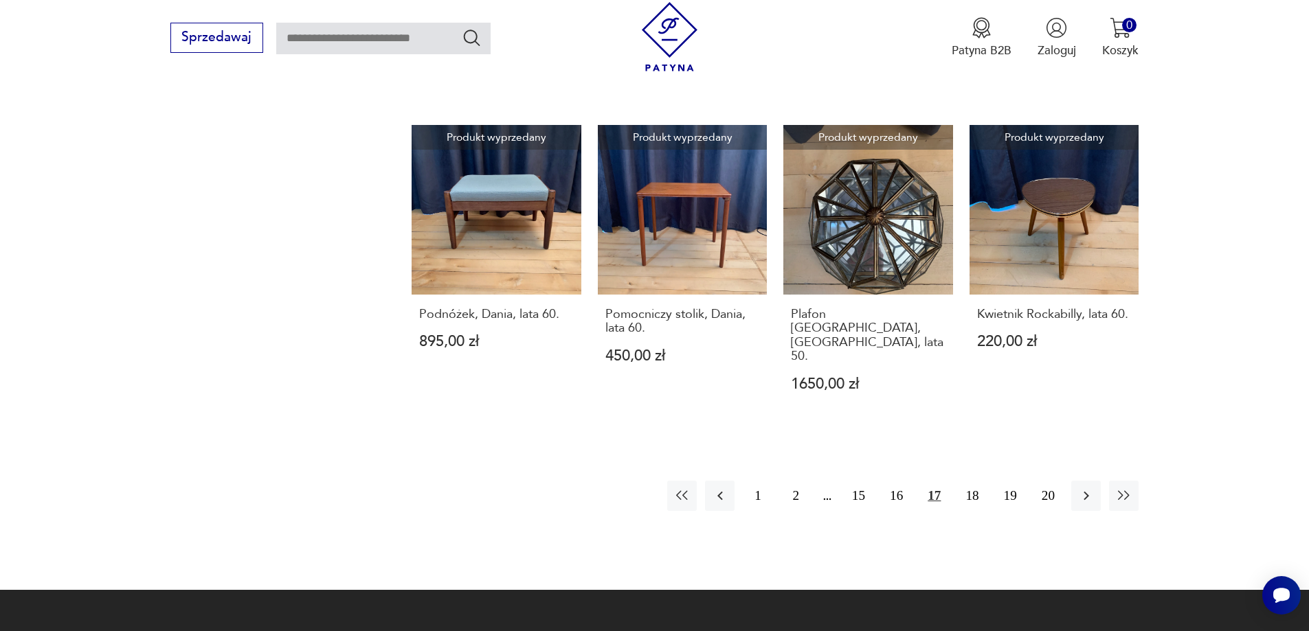
scroll to position [1503, 0]
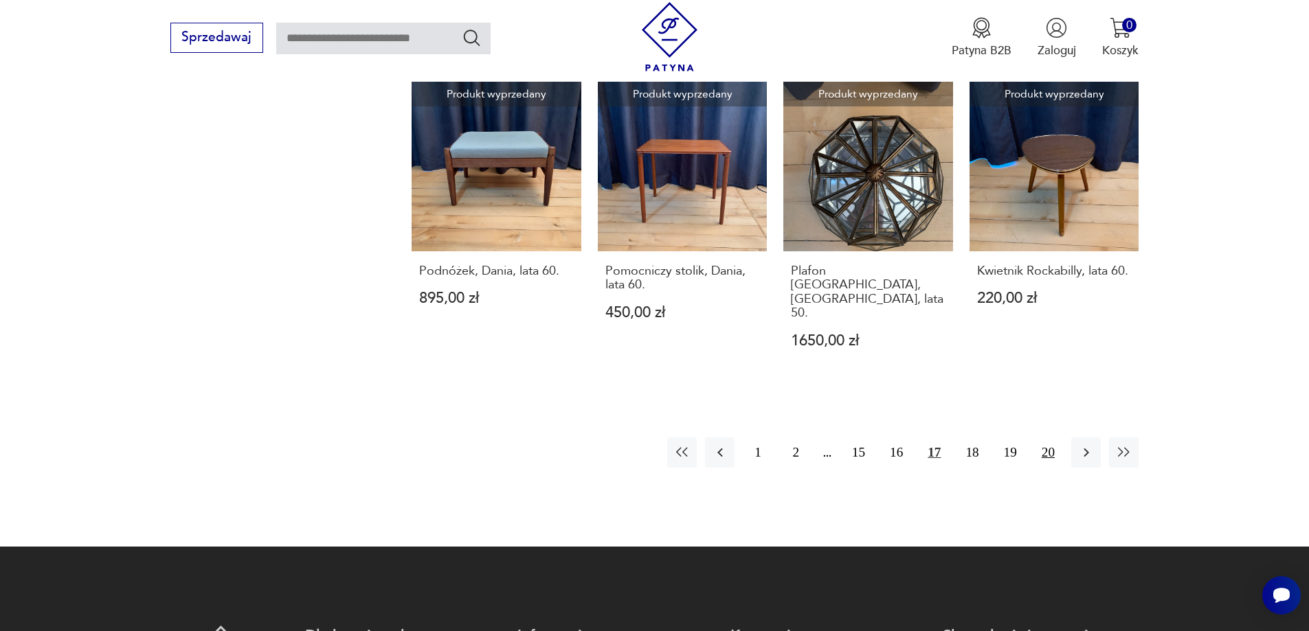
click at [1049, 438] on button "20" at bounding box center [1048, 453] width 30 height 30
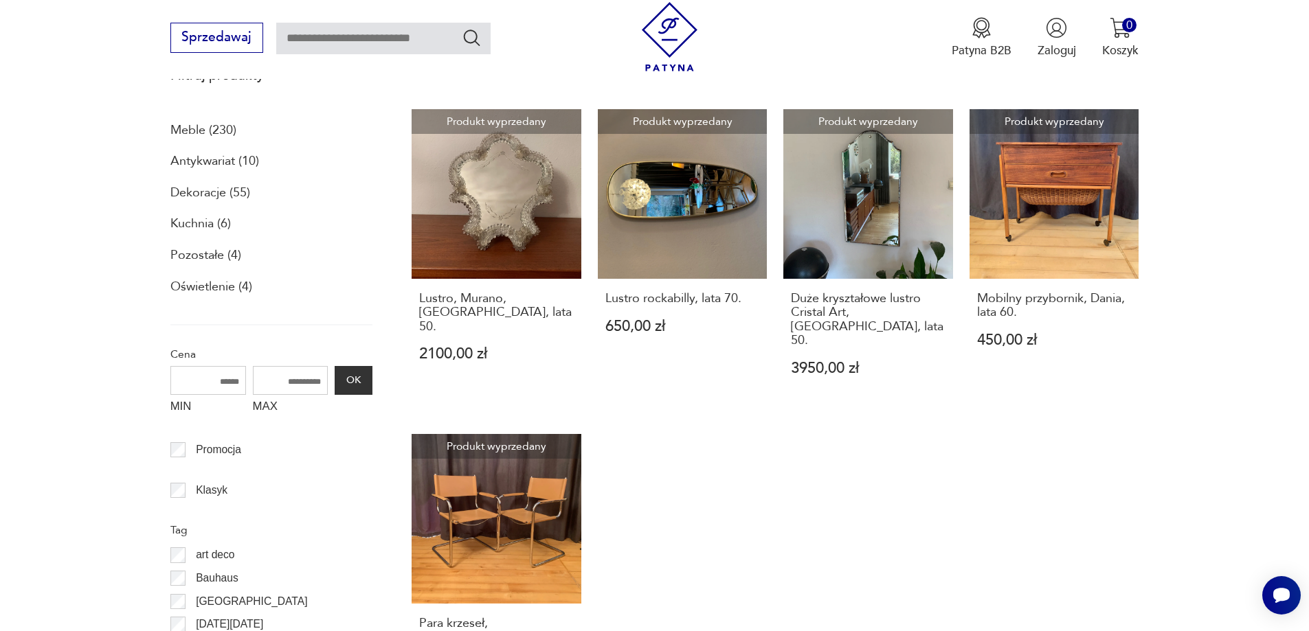
scroll to position [550, 0]
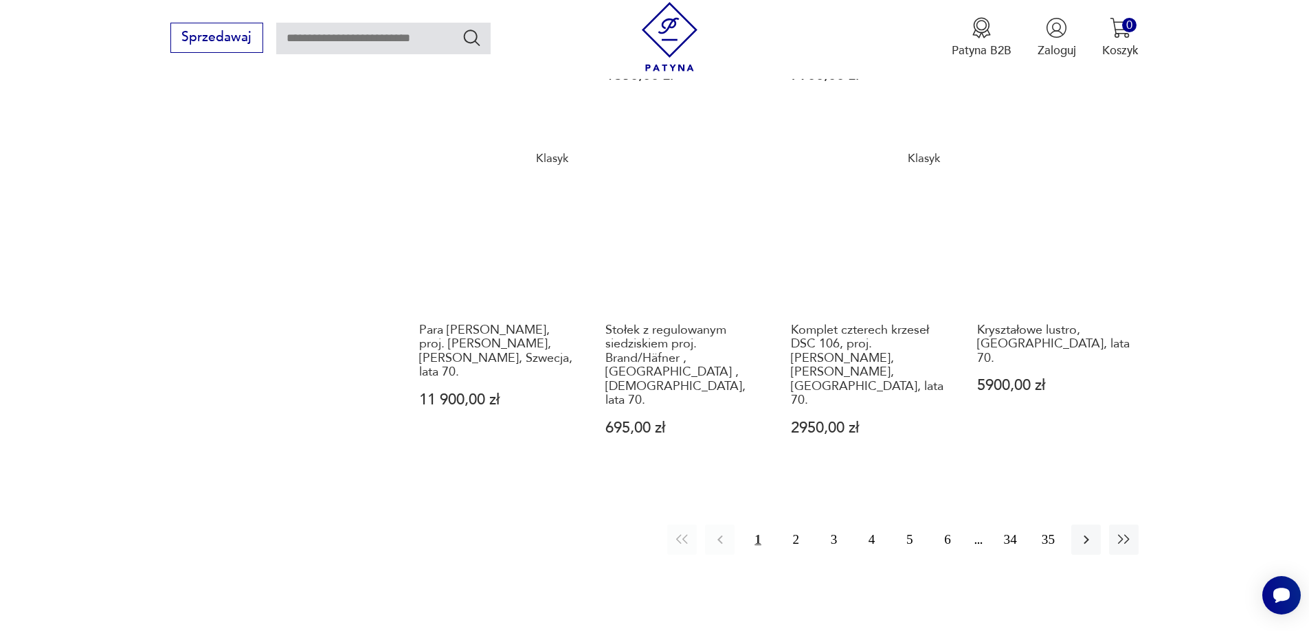
scroll to position [1563, 0]
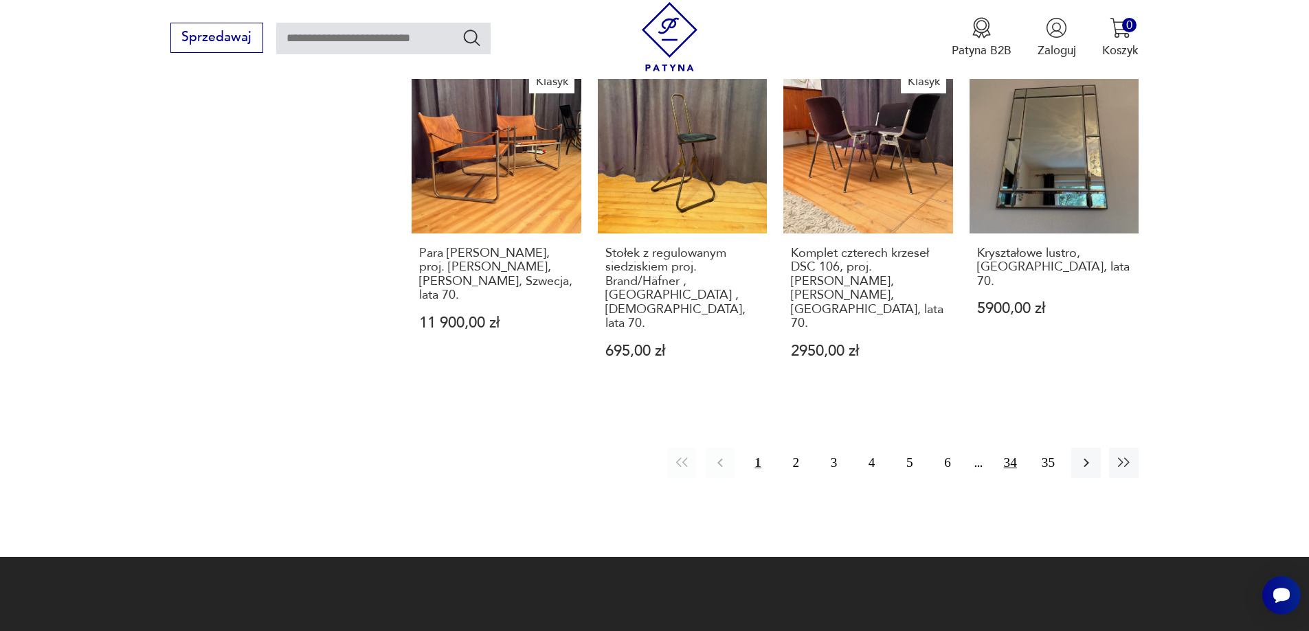
click at [1010, 448] on button "34" at bounding box center [1011, 463] width 30 height 30
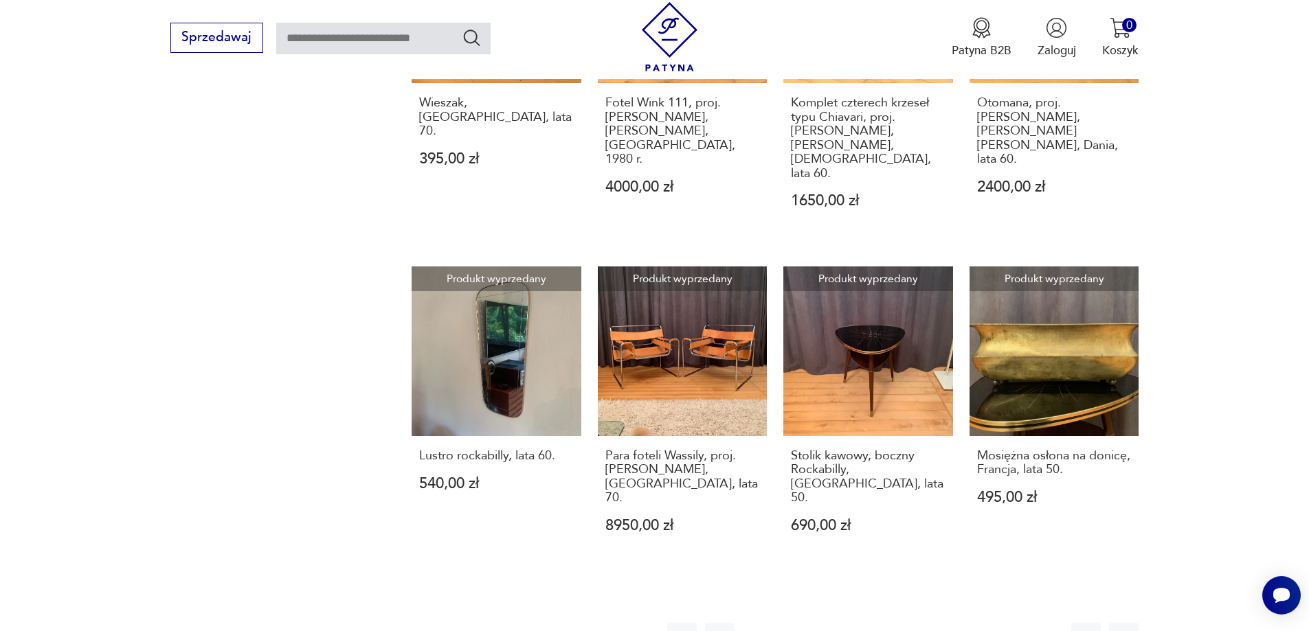
scroll to position [1378, 0]
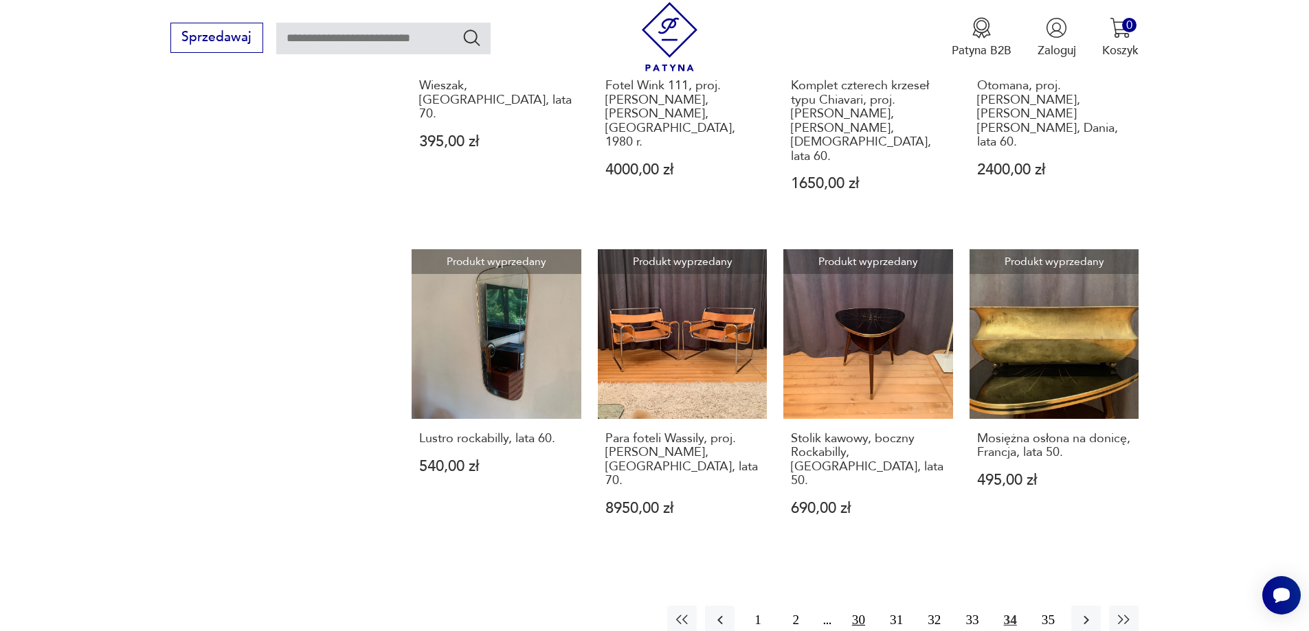
click at [858, 606] on button "30" at bounding box center [859, 621] width 30 height 30
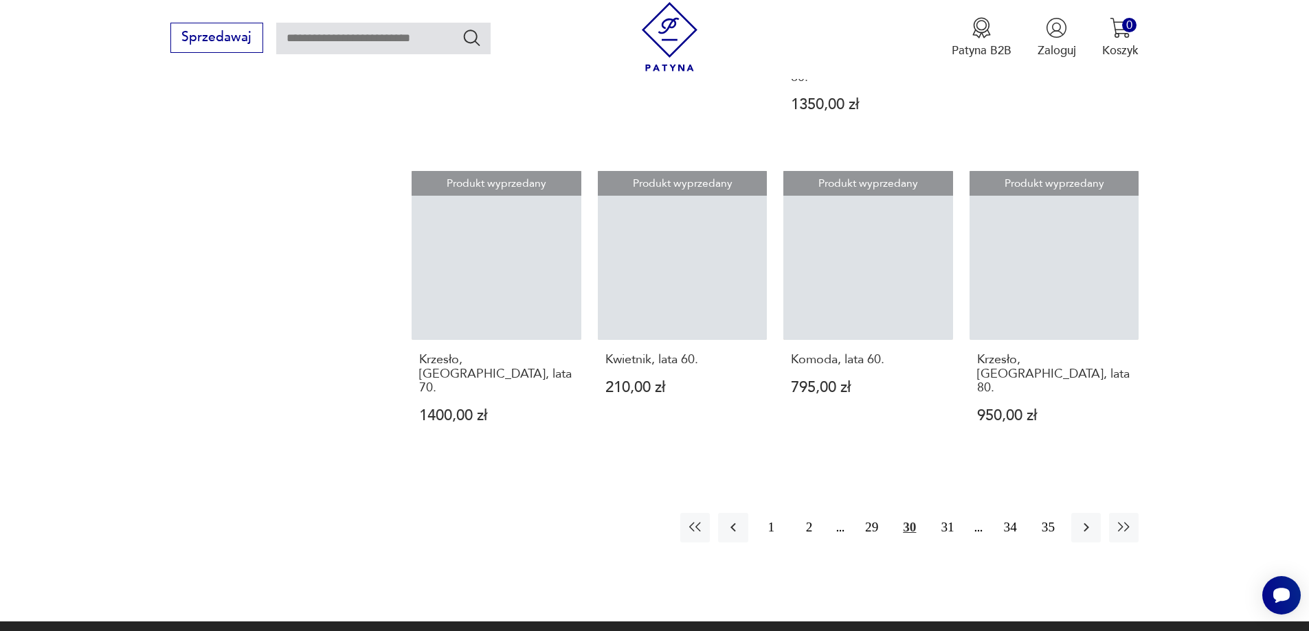
scroll to position [1418, 0]
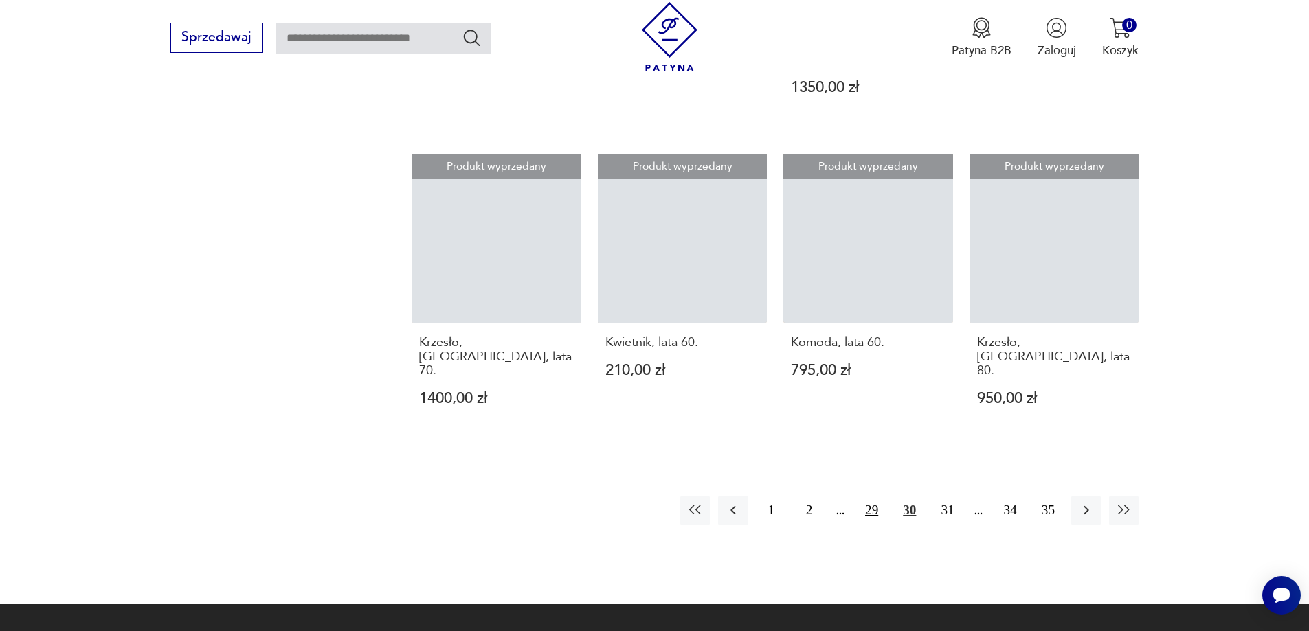
click at [875, 496] on button "29" at bounding box center [872, 511] width 30 height 30
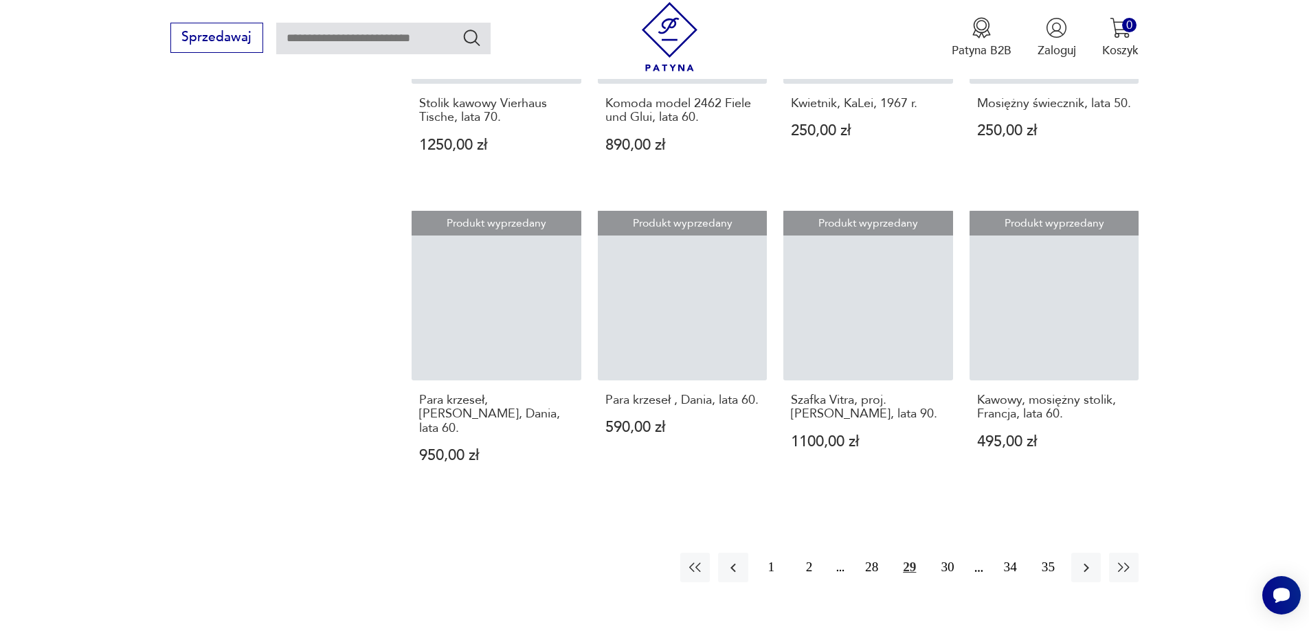
scroll to position [1435, 0]
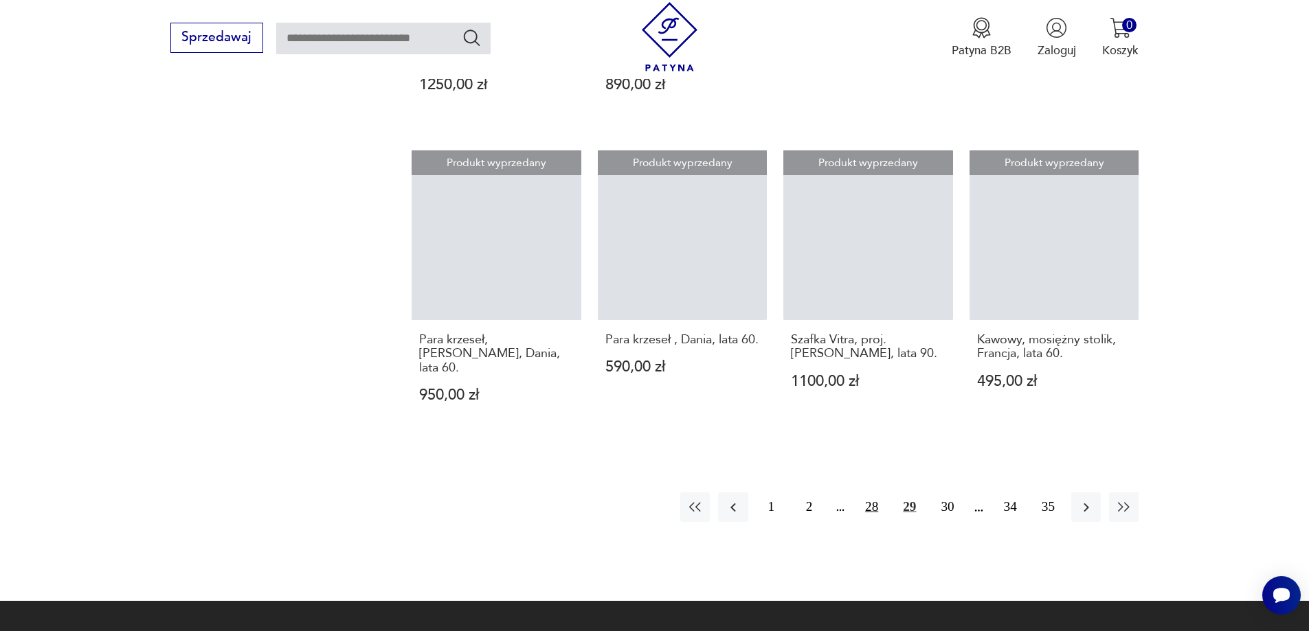
click at [873, 493] on button "28" at bounding box center [872, 508] width 30 height 30
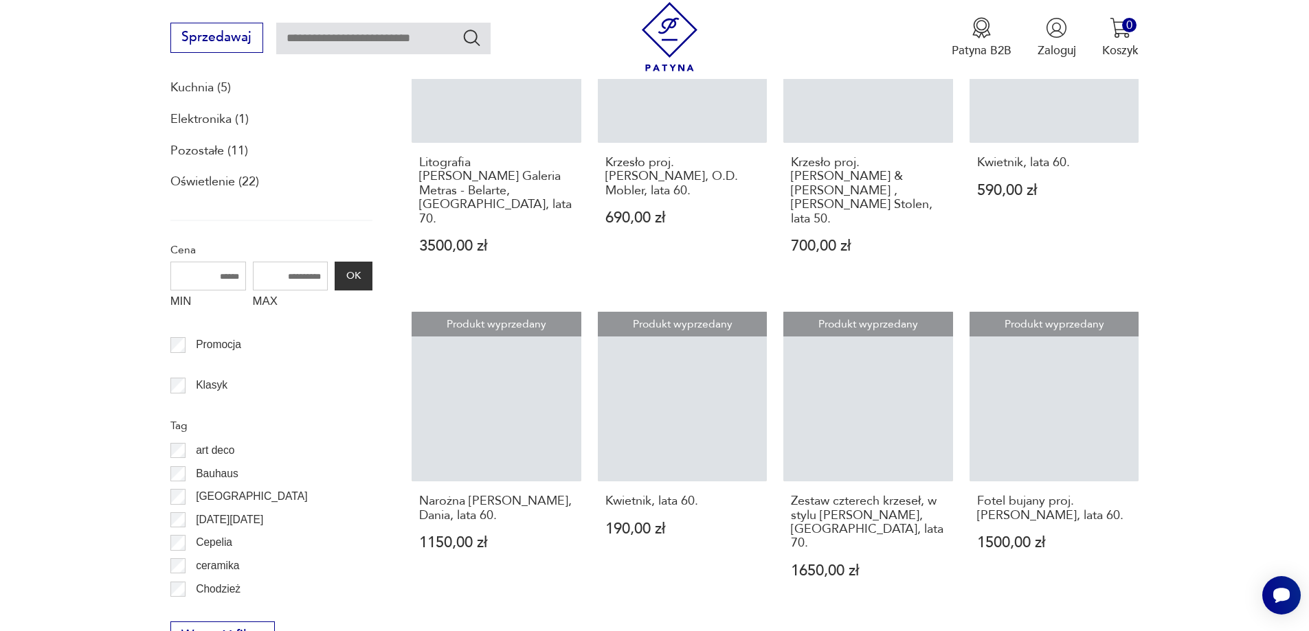
click at [870, 447] on link "Produkt wyprzedany Zestaw czterech krzeseł, w stylu G. Rinaldi, Włochy, lata 70…" at bounding box center [868, 461] width 170 height 298
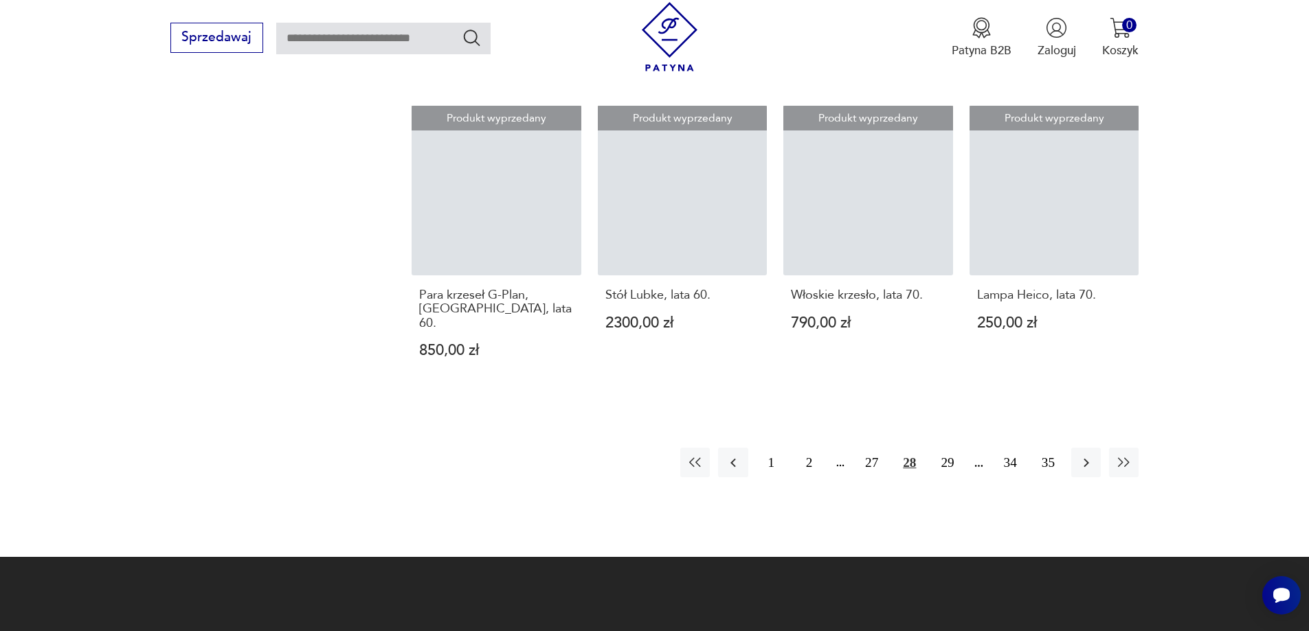
scroll to position [1433, 0]
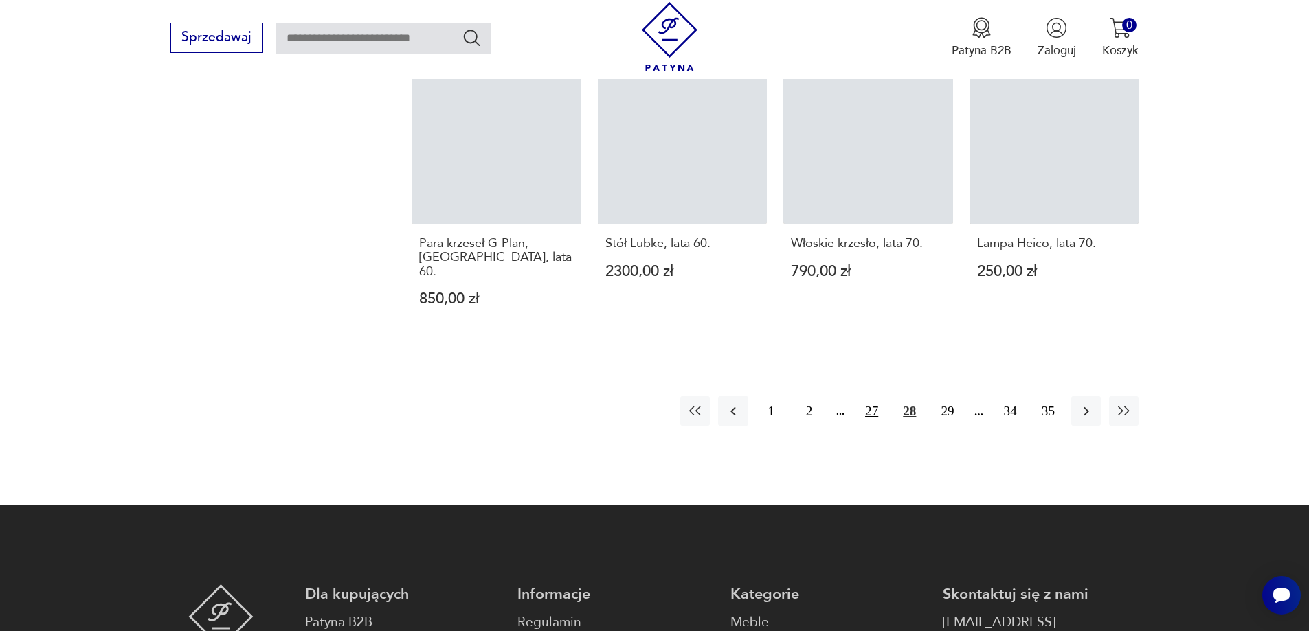
click at [871, 410] on button "27" at bounding box center [872, 411] width 30 height 30
click at [872, 408] on button "26" at bounding box center [872, 411] width 30 height 30
click at [871, 410] on button "25" at bounding box center [872, 411] width 30 height 30
click at [869, 412] on button "24" at bounding box center [872, 411] width 30 height 30
click at [871, 410] on button "23" at bounding box center [872, 411] width 30 height 30
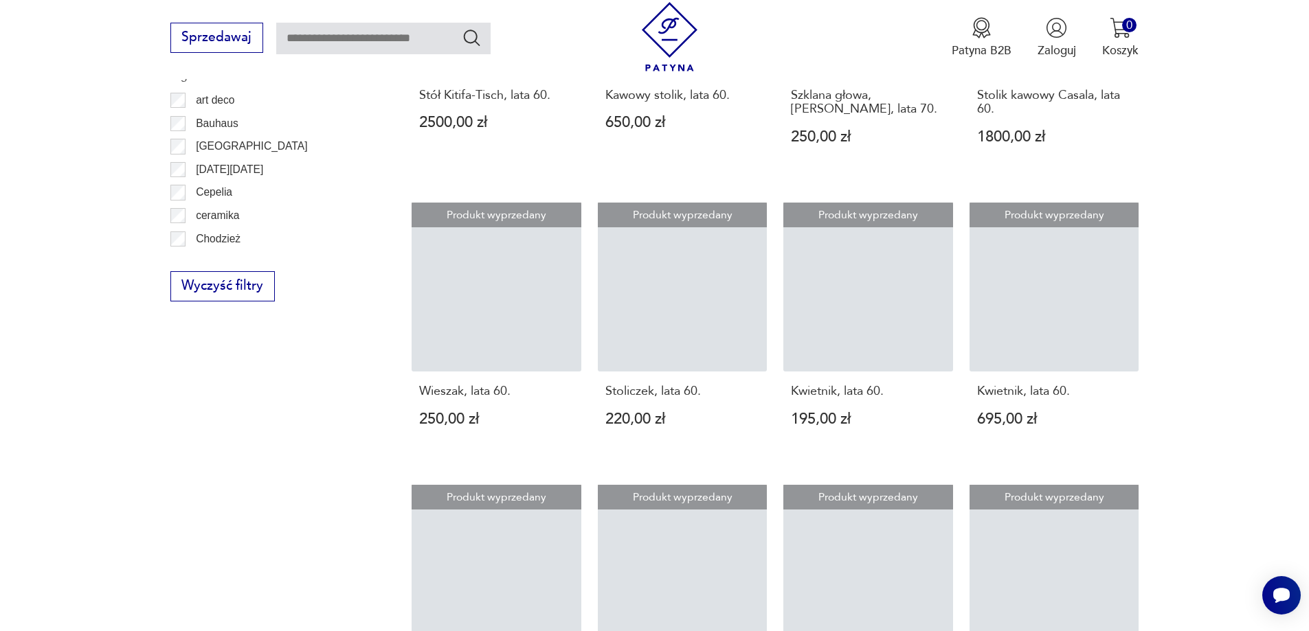
scroll to position [950, 0]
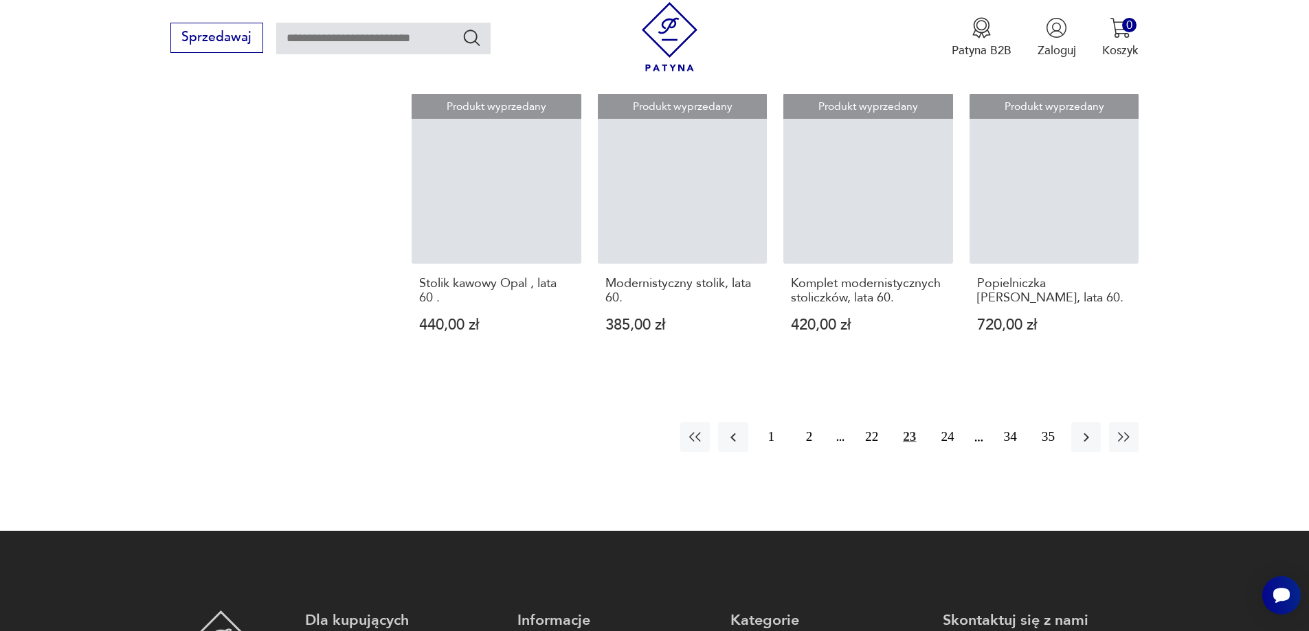
scroll to position [1469, 0]
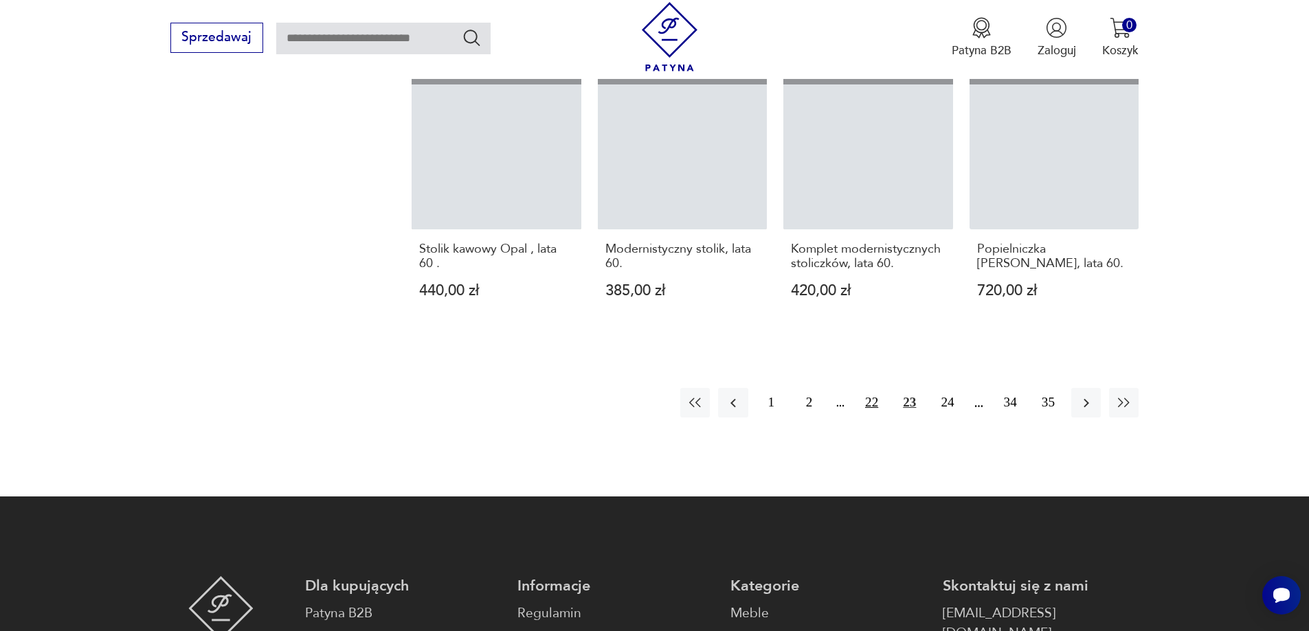
click at [872, 405] on button "22" at bounding box center [872, 403] width 30 height 30
click at [871, 401] on button "21" at bounding box center [872, 403] width 30 height 30
click at [872, 400] on button "20" at bounding box center [872, 403] width 30 height 30
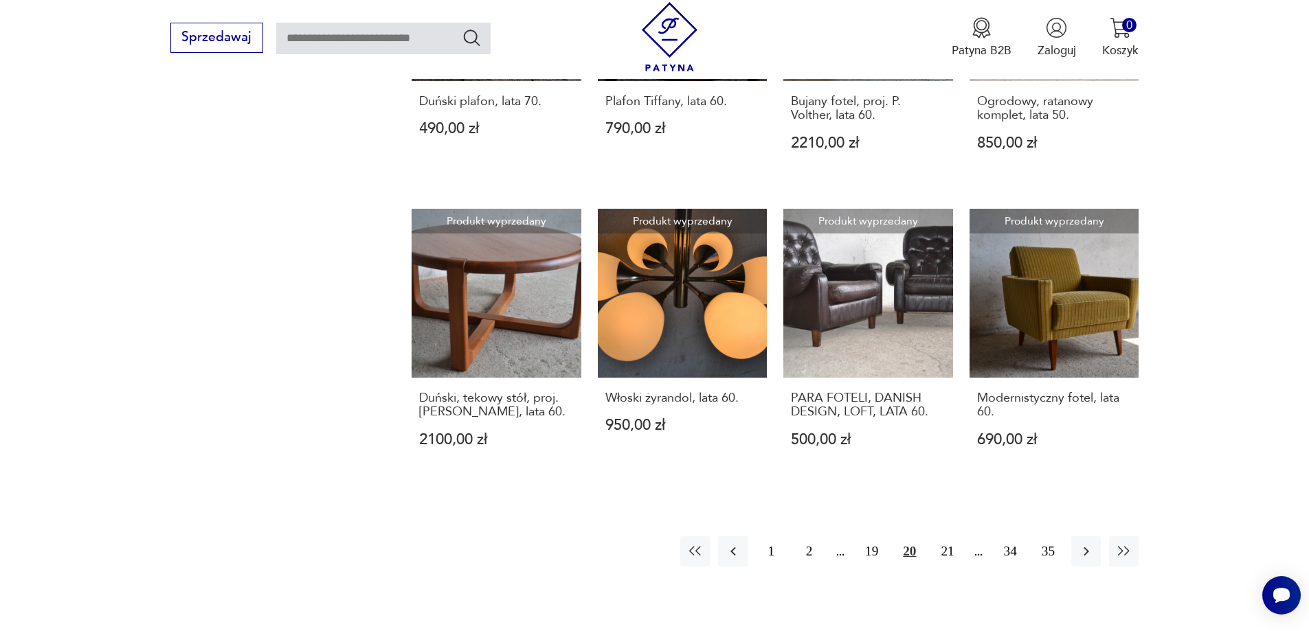
scroll to position [1343, 0]
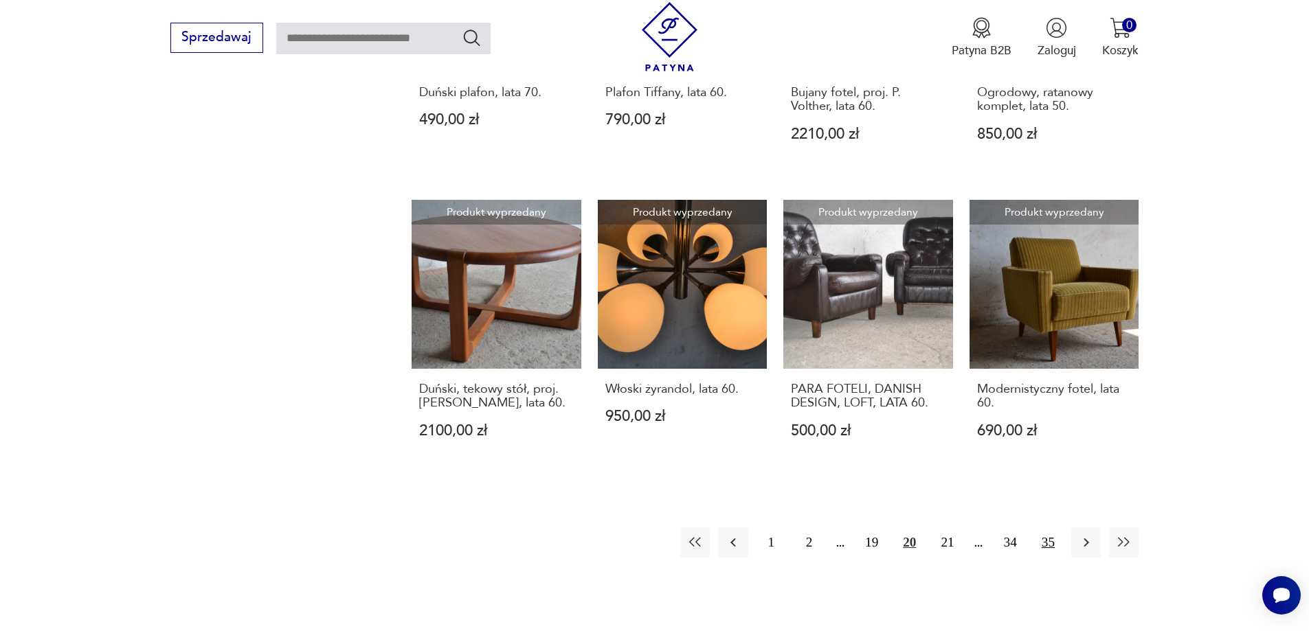
click at [1048, 528] on button "35" at bounding box center [1048, 543] width 30 height 30
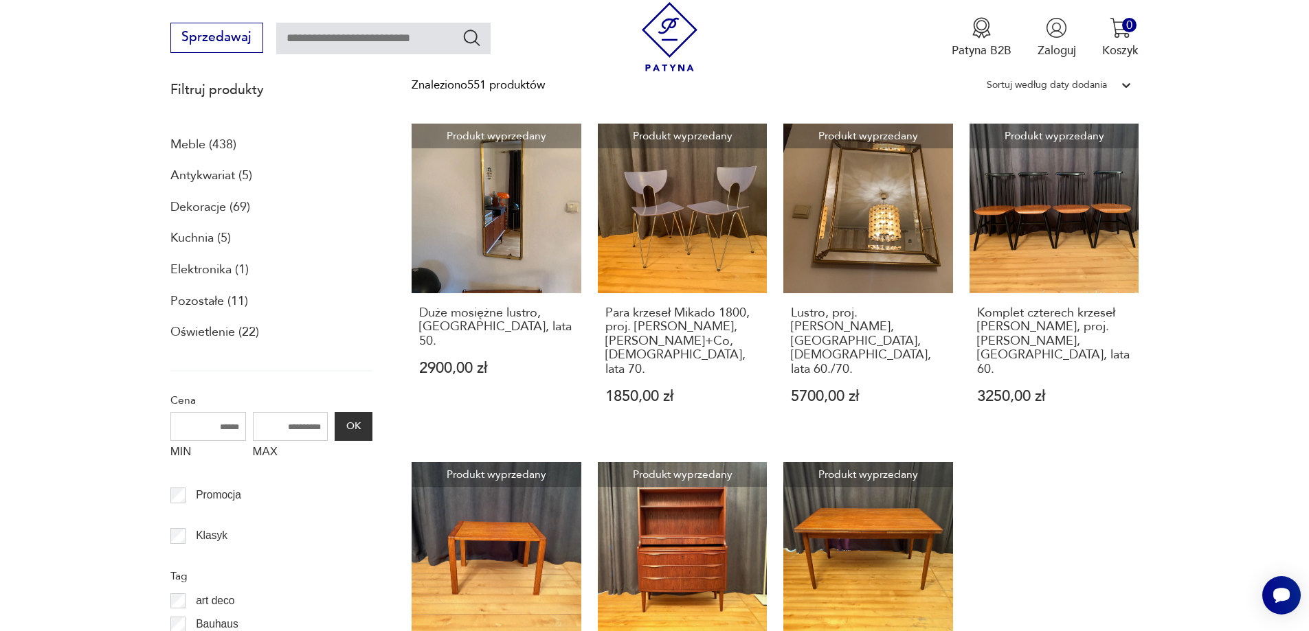
scroll to position [560, 0]
